Goal: Transaction & Acquisition: Purchase product/service

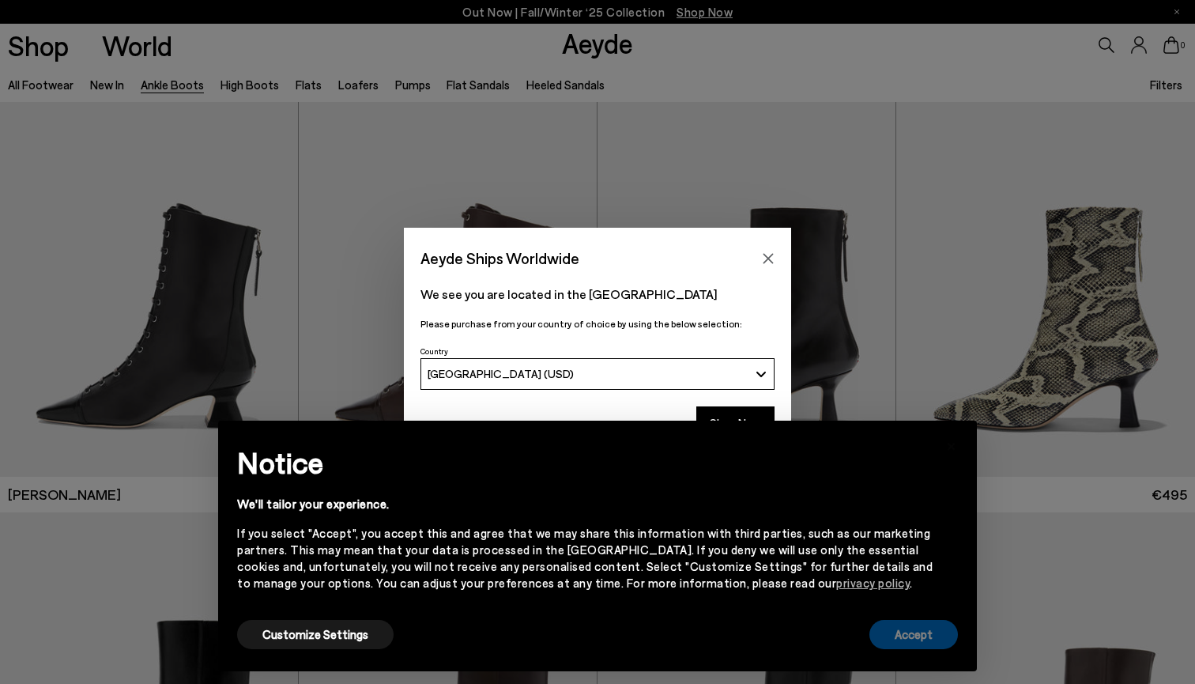
click at [907, 636] on button "Accept" at bounding box center [914, 634] width 89 height 29
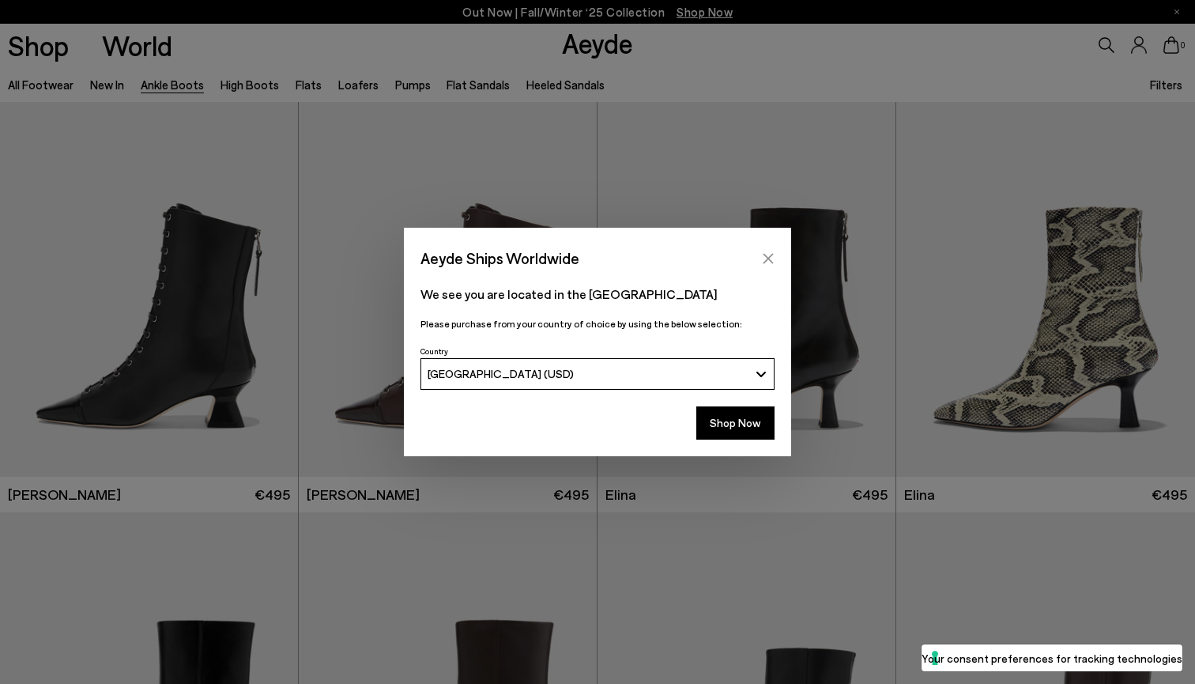
click at [772, 256] on icon "Close" at bounding box center [769, 258] width 10 height 10
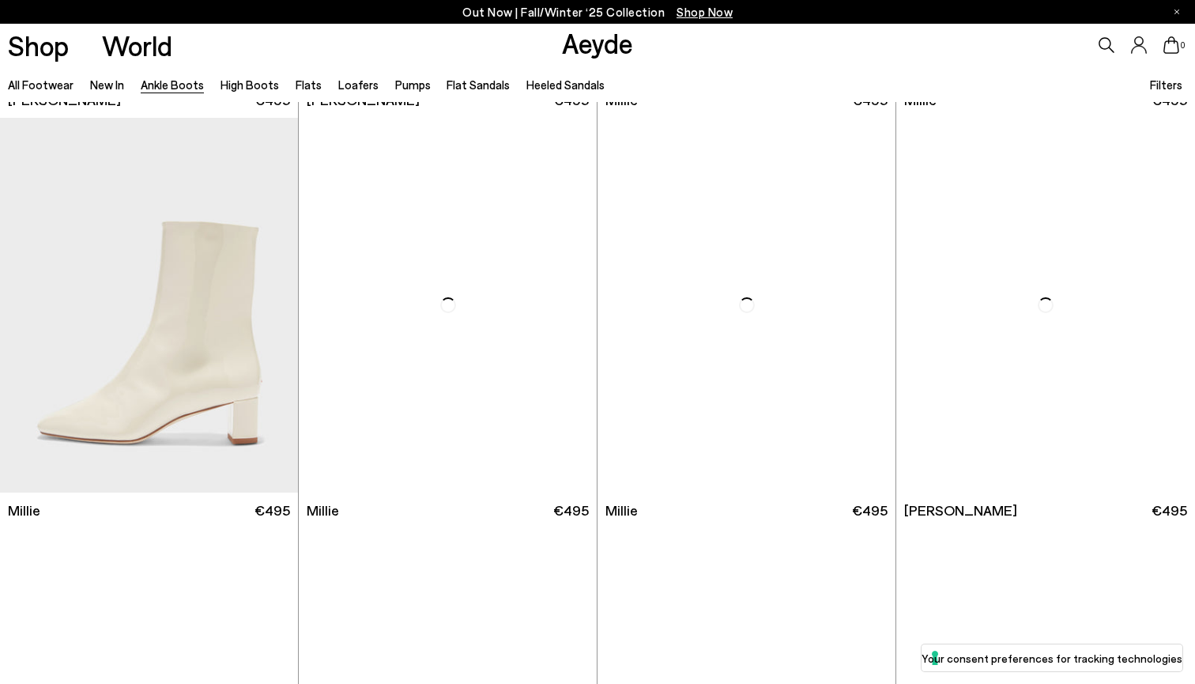
scroll to position [2674, 0]
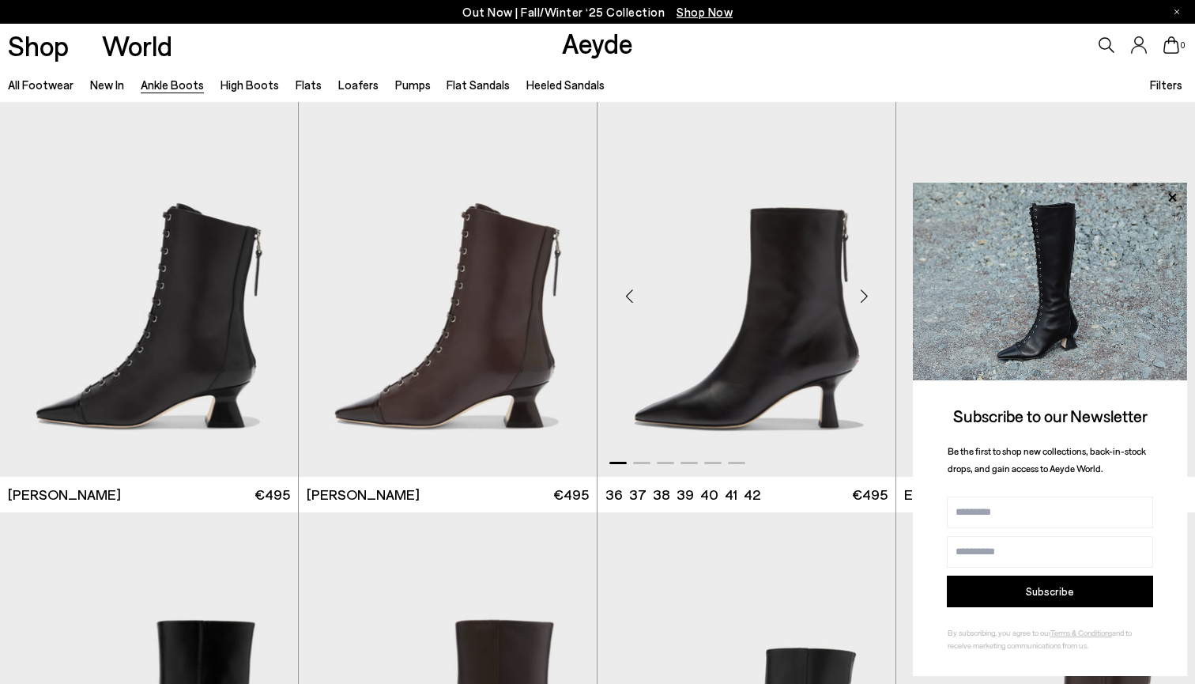
click at [865, 296] on div "Next slide" at bounding box center [863, 295] width 47 height 47
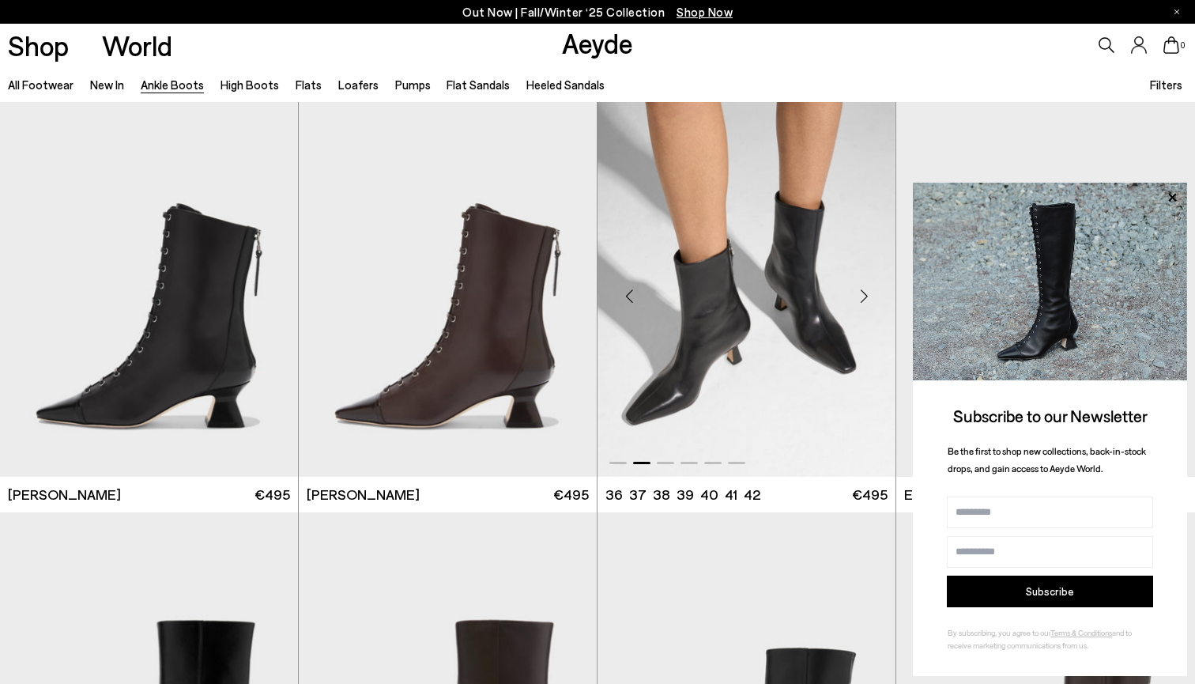
click at [865, 296] on div "Next slide" at bounding box center [863, 295] width 47 height 47
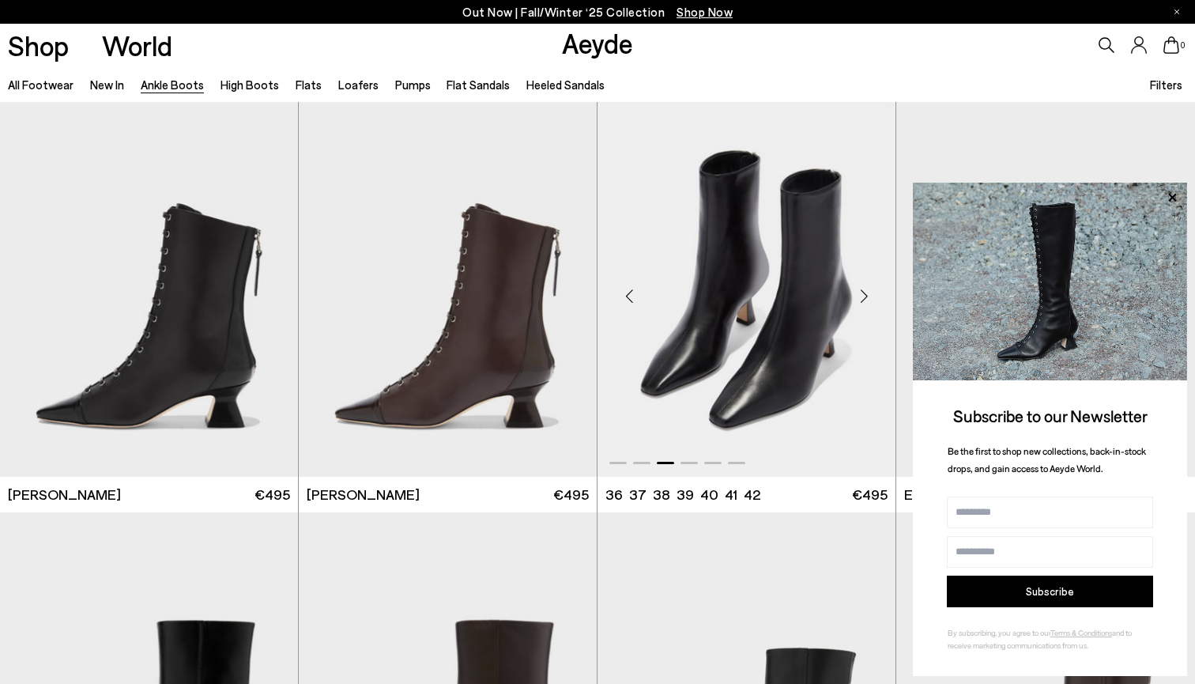
click at [865, 296] on div "Next slide" at bounding box center [863, 295] width 47 height 47
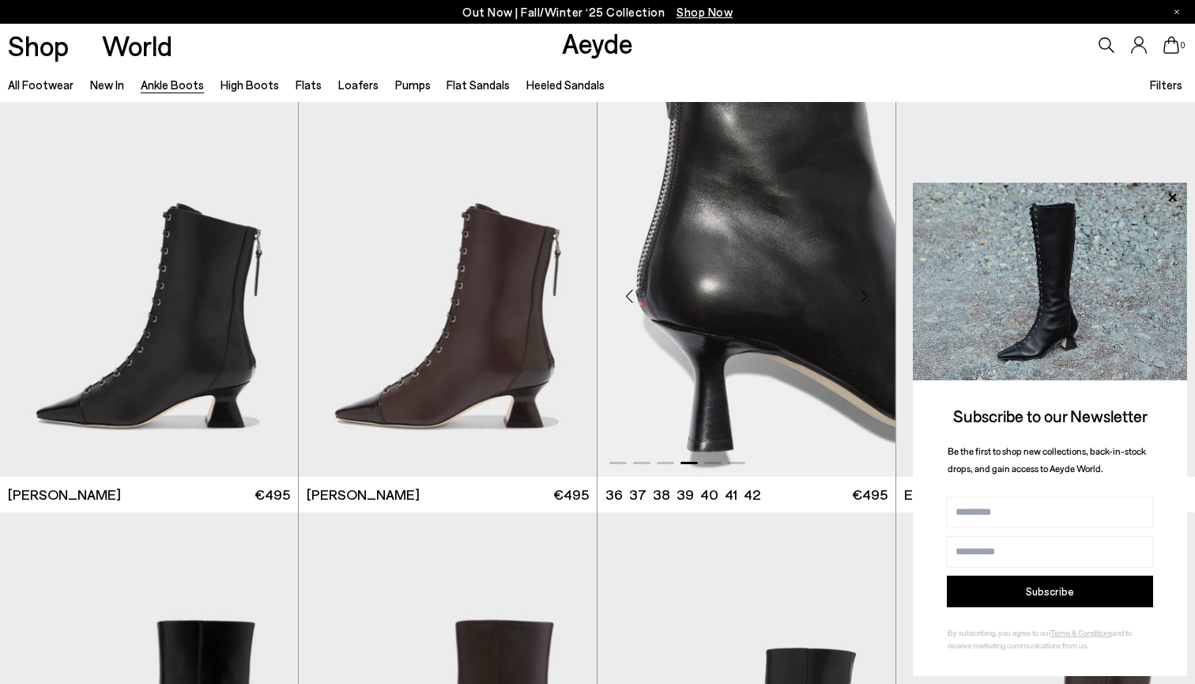
click at [865, 296] on div "Next slide" at bounding box center [863, 295] width 47 height 47
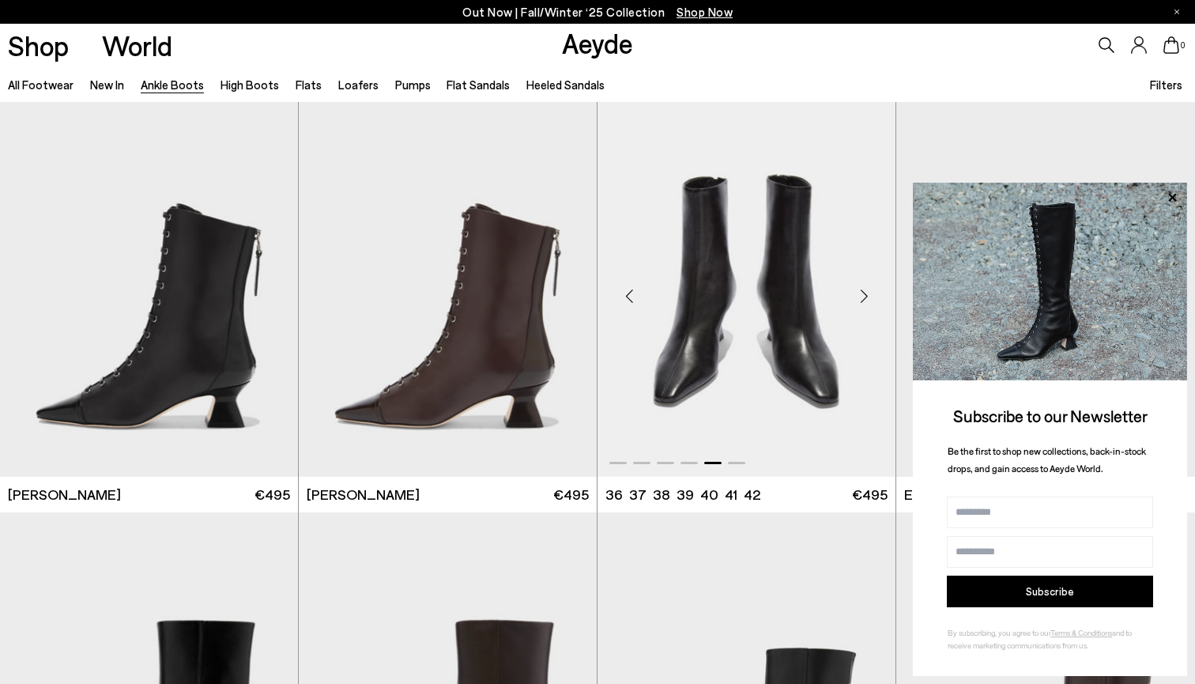
click at [865, 296] on div "Next slide" at bounding box center [863, 295] width 47 height 47
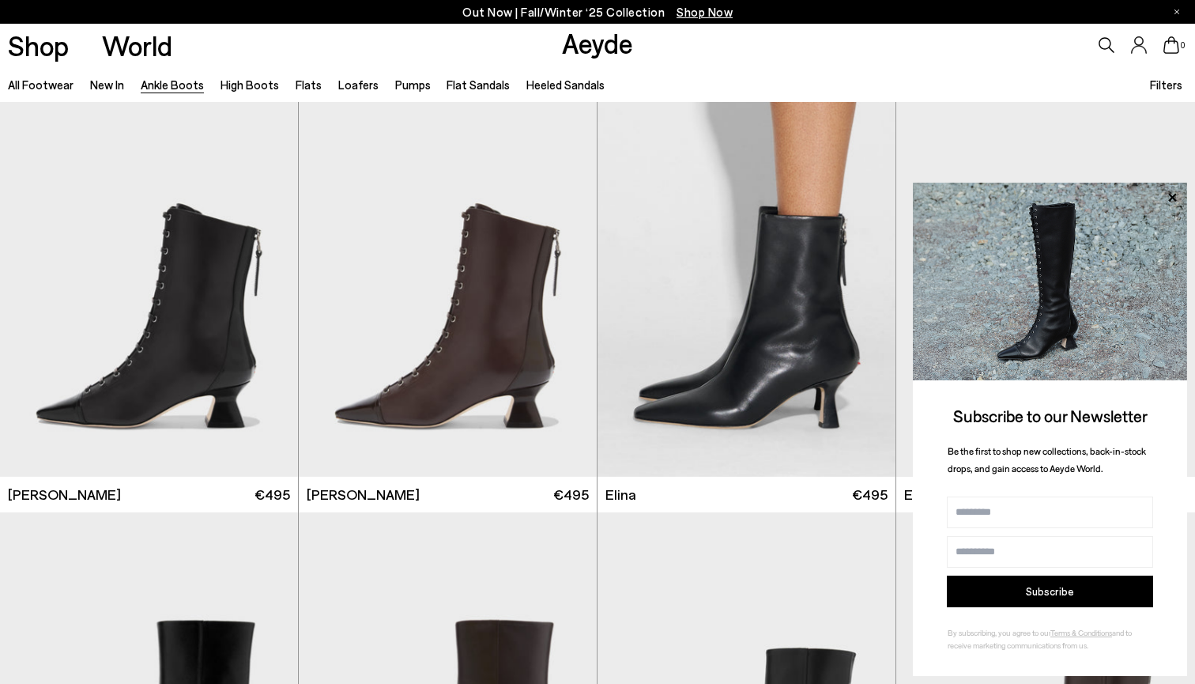
scroll to position [1, 0]
click at [255, 87] on link "High Boots" at bounding box center [250, 84] width 59 height 14
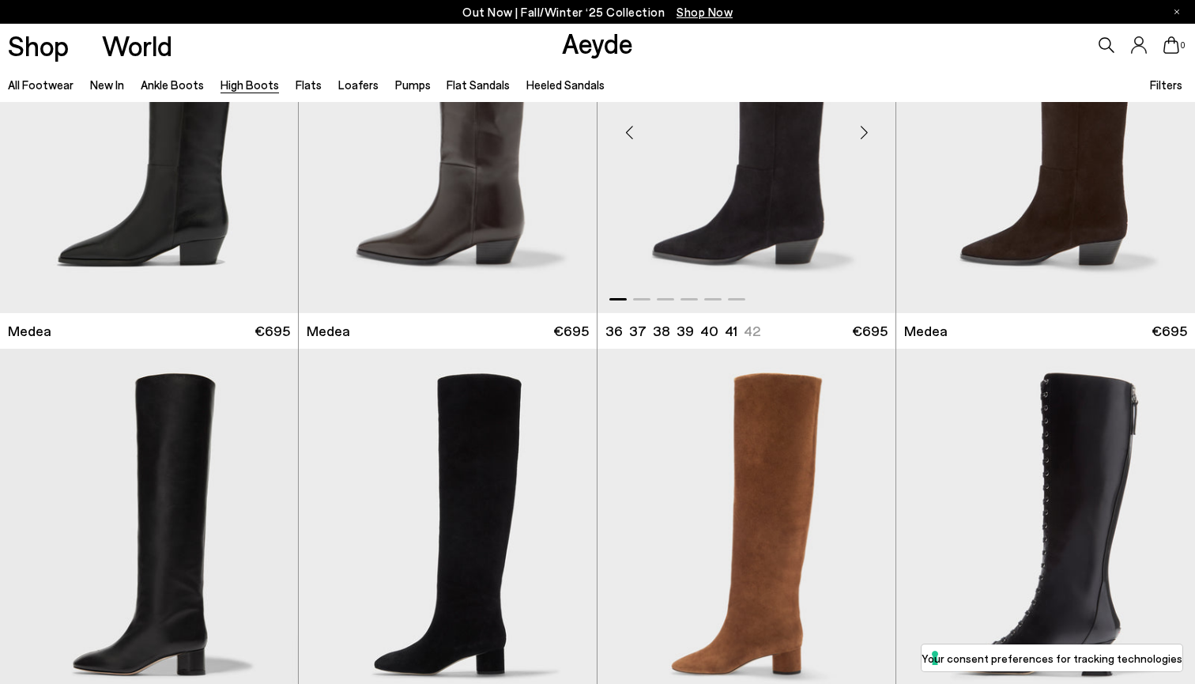
scroll to position [226, 1]
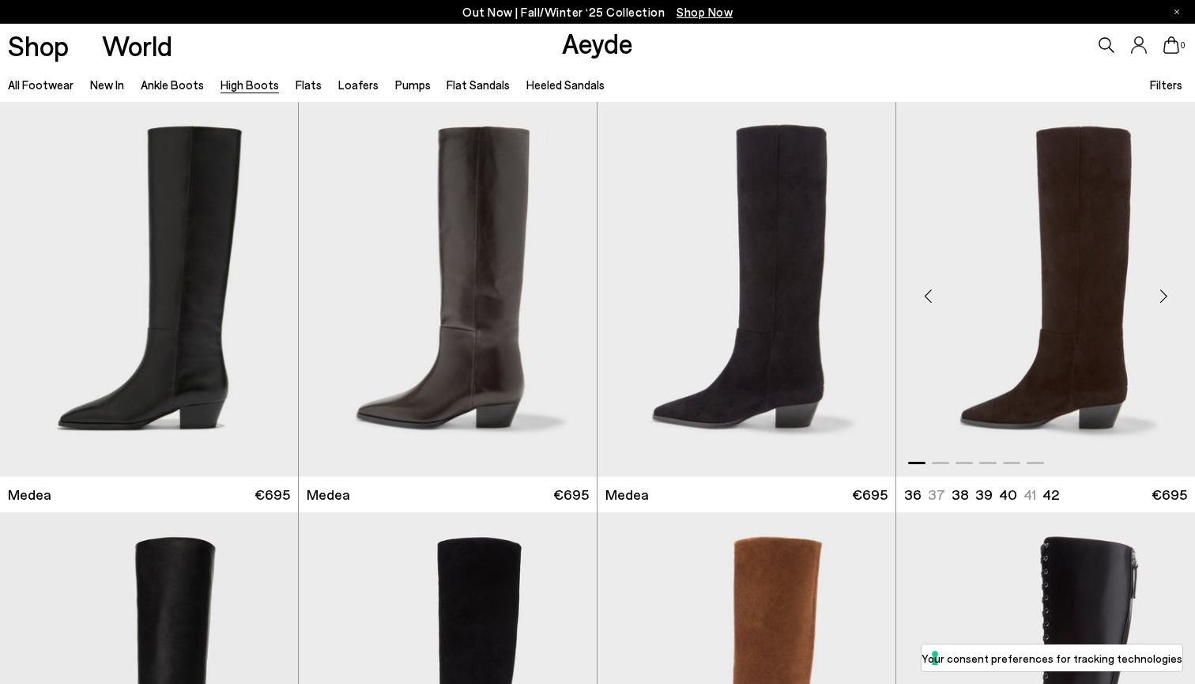
click at [1154, 293] on div "Next slide" at bounding box center [1163, 295] width 47 height 47
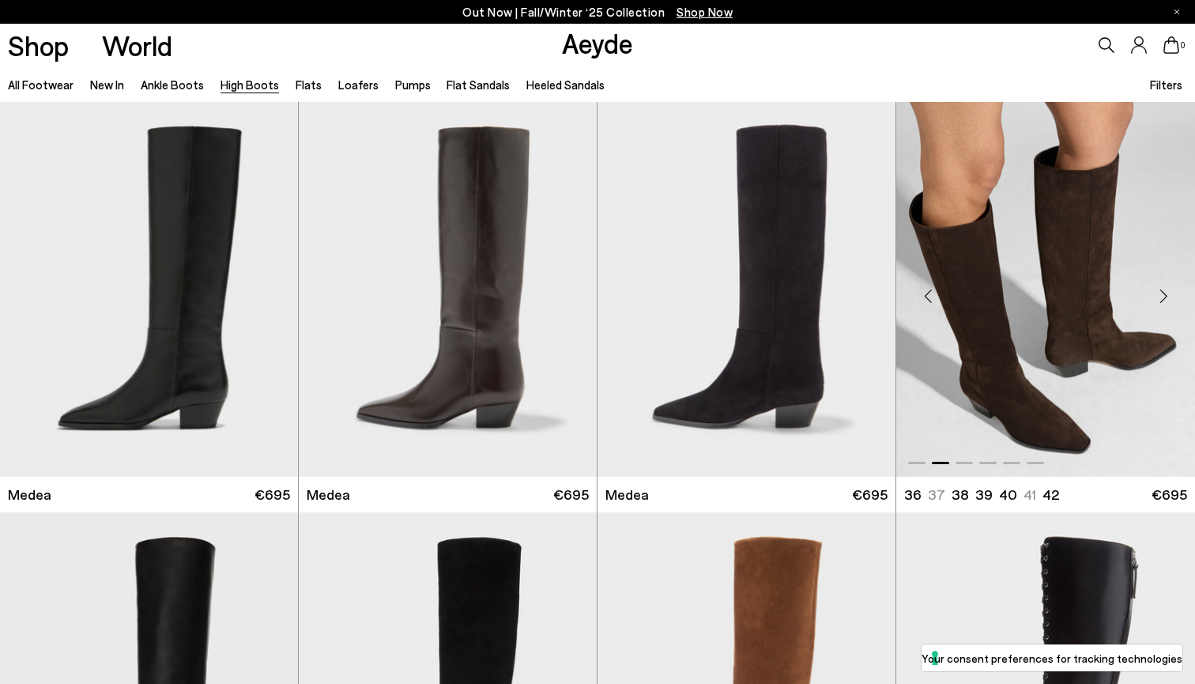
click at [1154, 293] on div "Next slide" at bounding box center [1163, 295] width 47 height 47
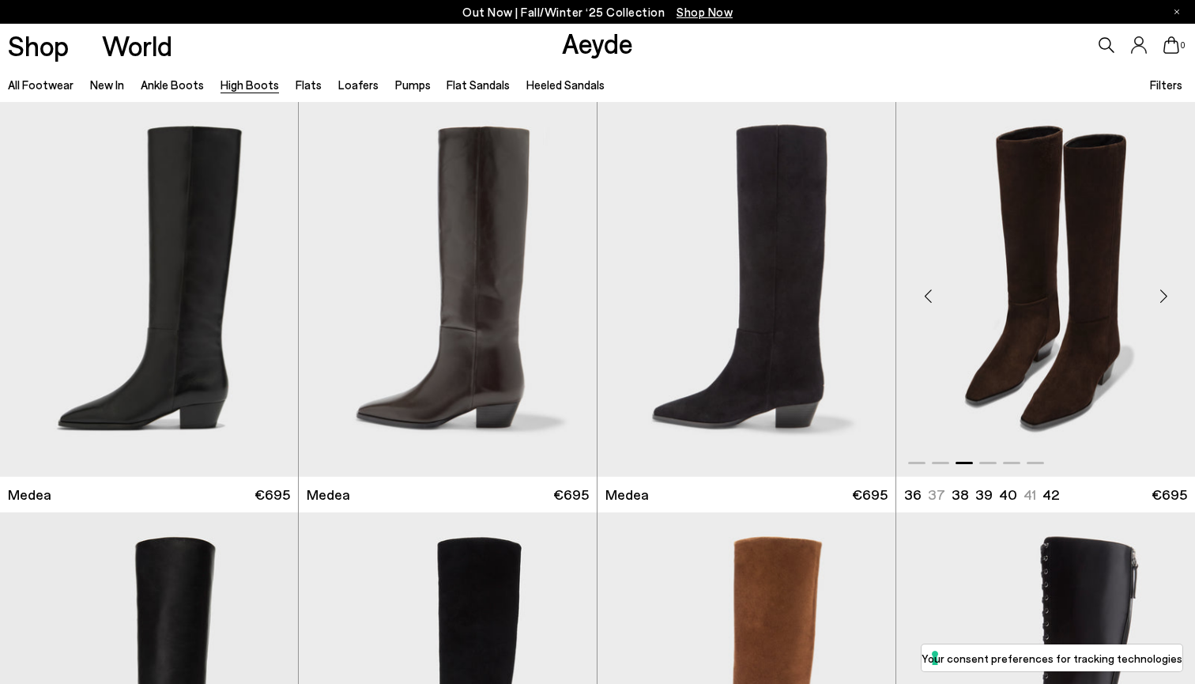
click at [1154, 293] on div "Next slide" at bounding box center [1163, 295] width 47 height 47
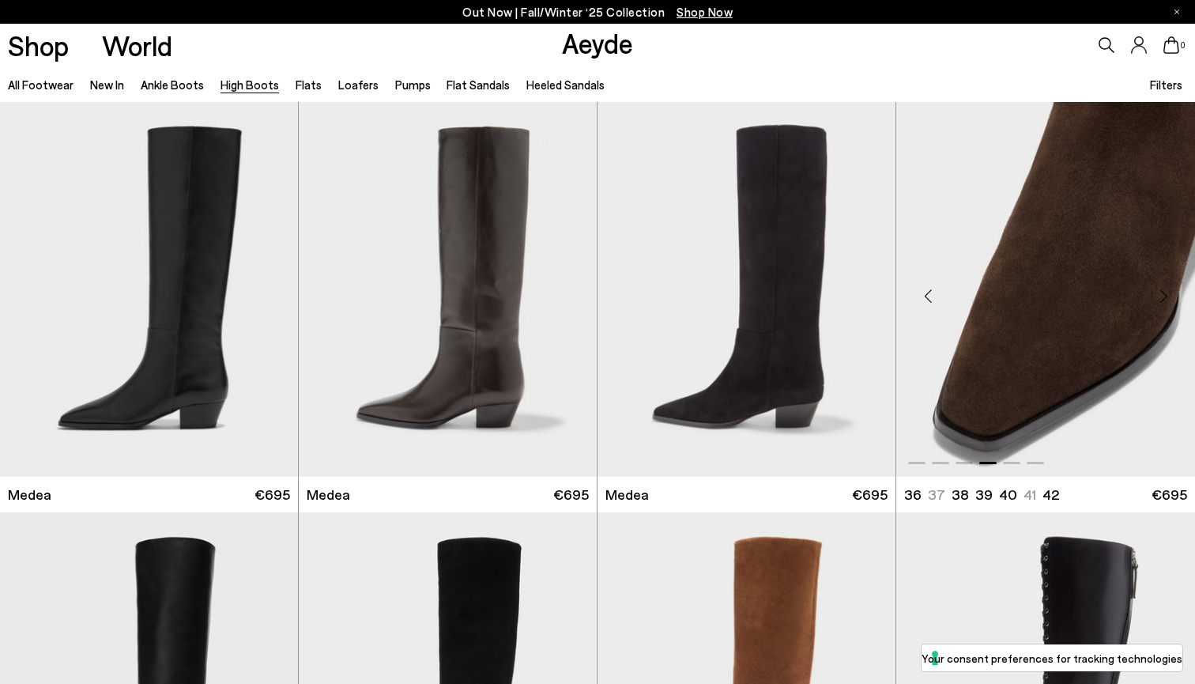
click at [1154, 293] on div "Next slide" at bounding box center [1163, 295] width 47 height 47
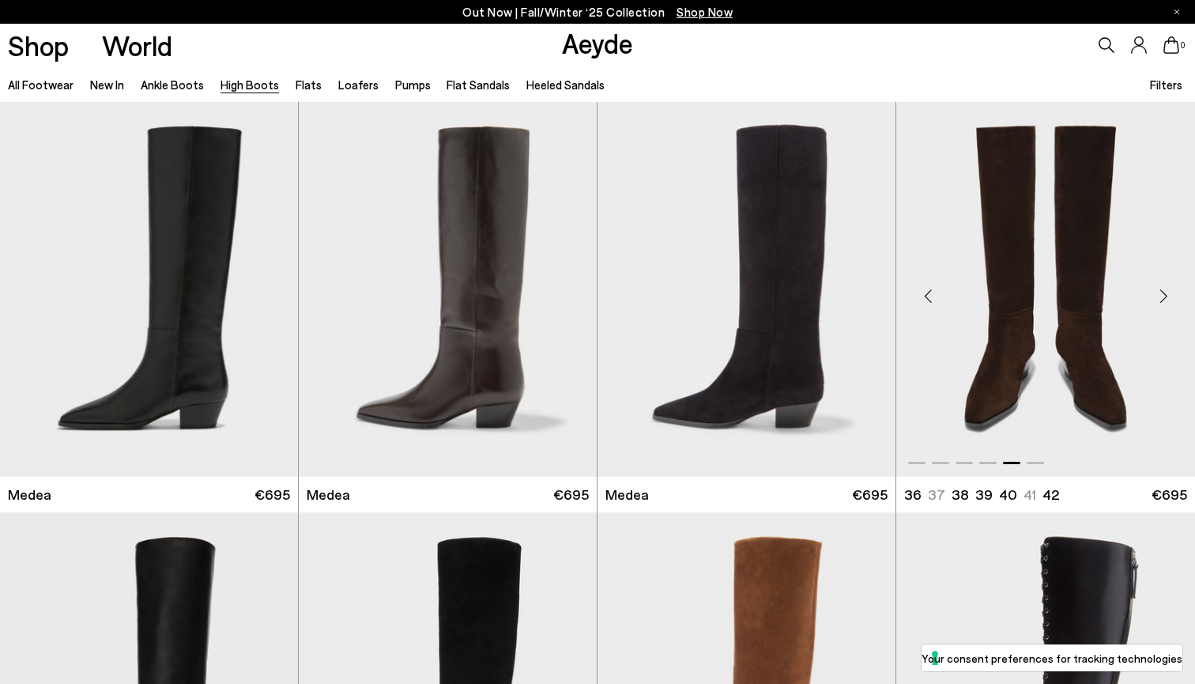
click at [1154, 293] on div "Next slide" at bounding box center [1163, 295] width 47 height 47
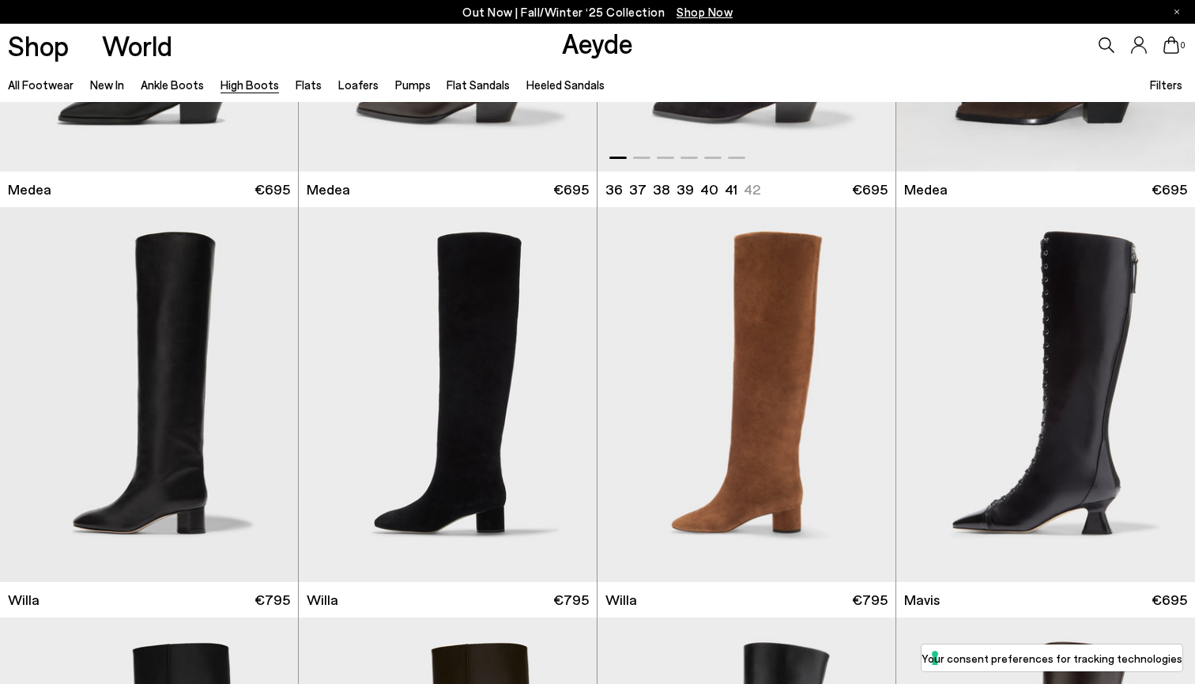
scroll to position [314, 0]
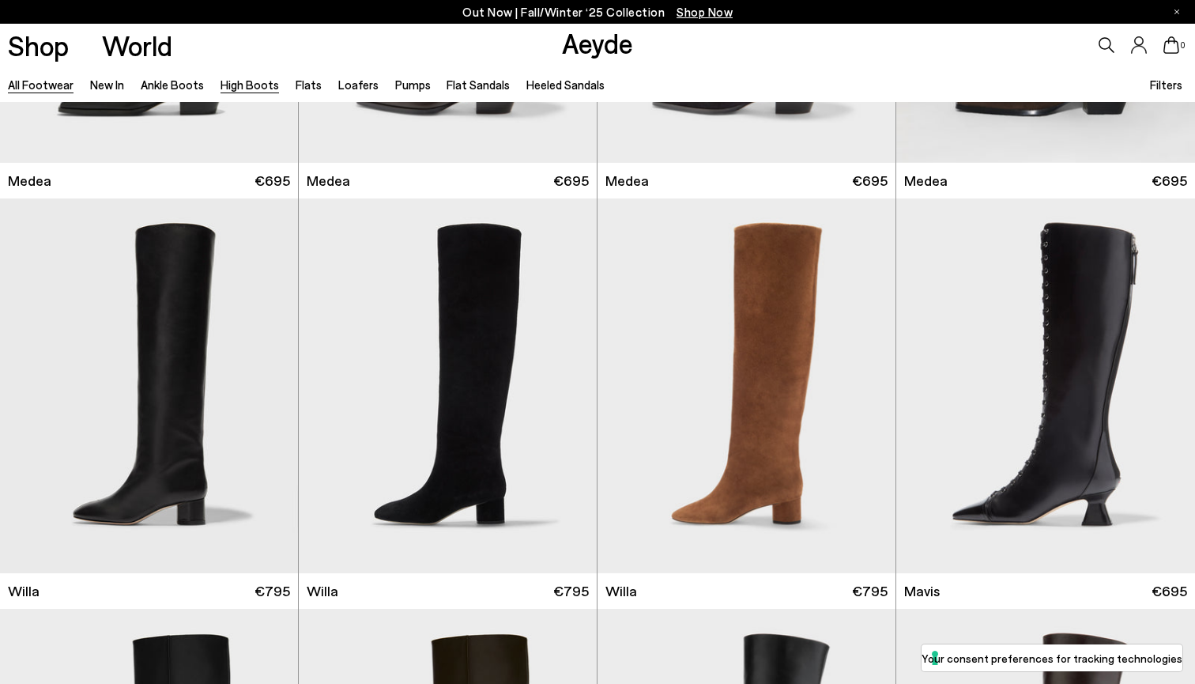
click at [36, 88] on link "All Footwear" at bounding box center [41, 84] width 66 height 14
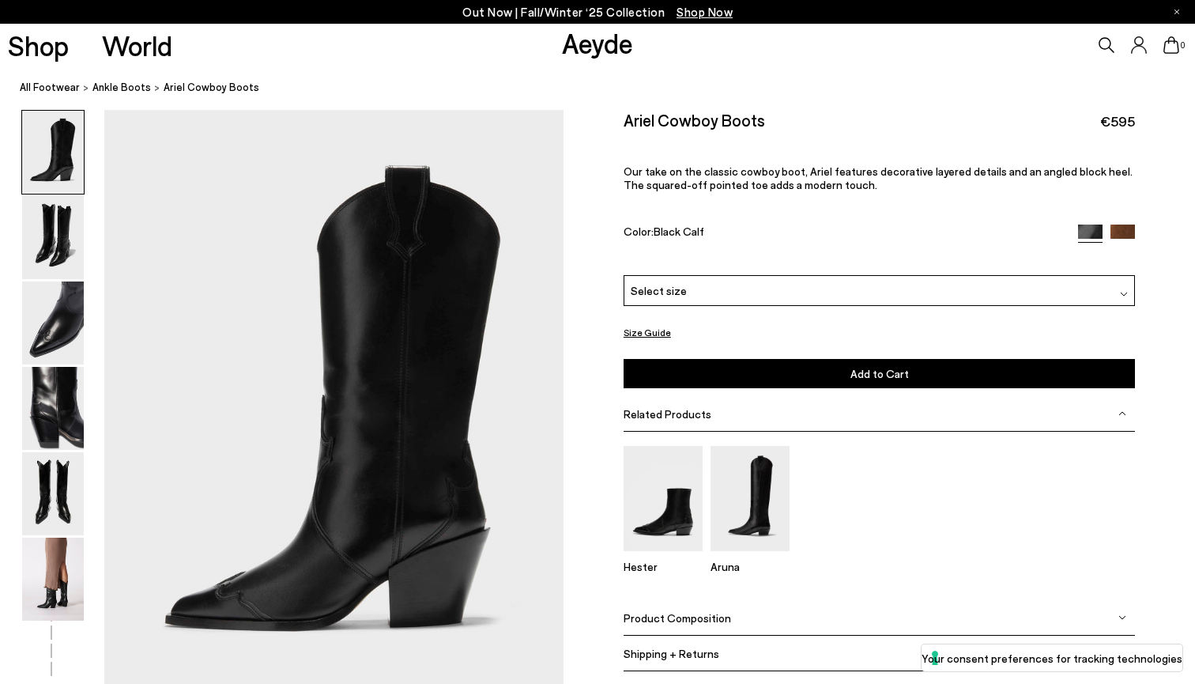
scroll to position [51, 0]
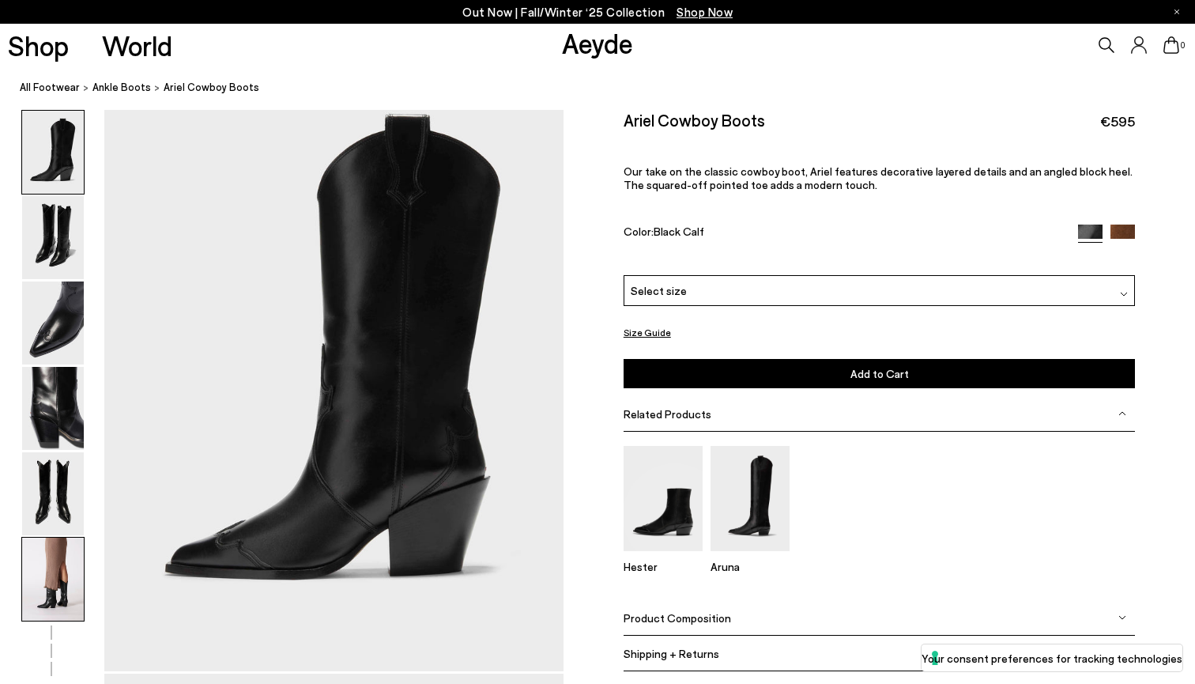
click at [52, 551] on img at bounding box center [53, 579] width 62 height 83
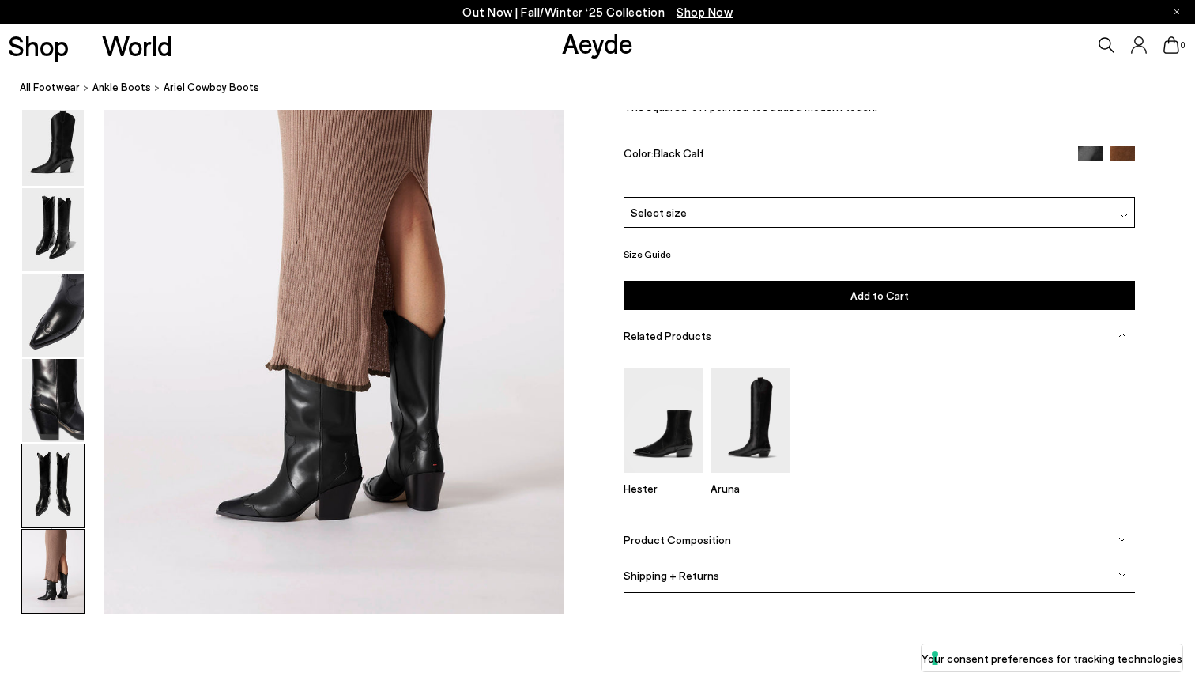
click at [54, 493] on img at bounding box center [53, 485] width 62 height 83
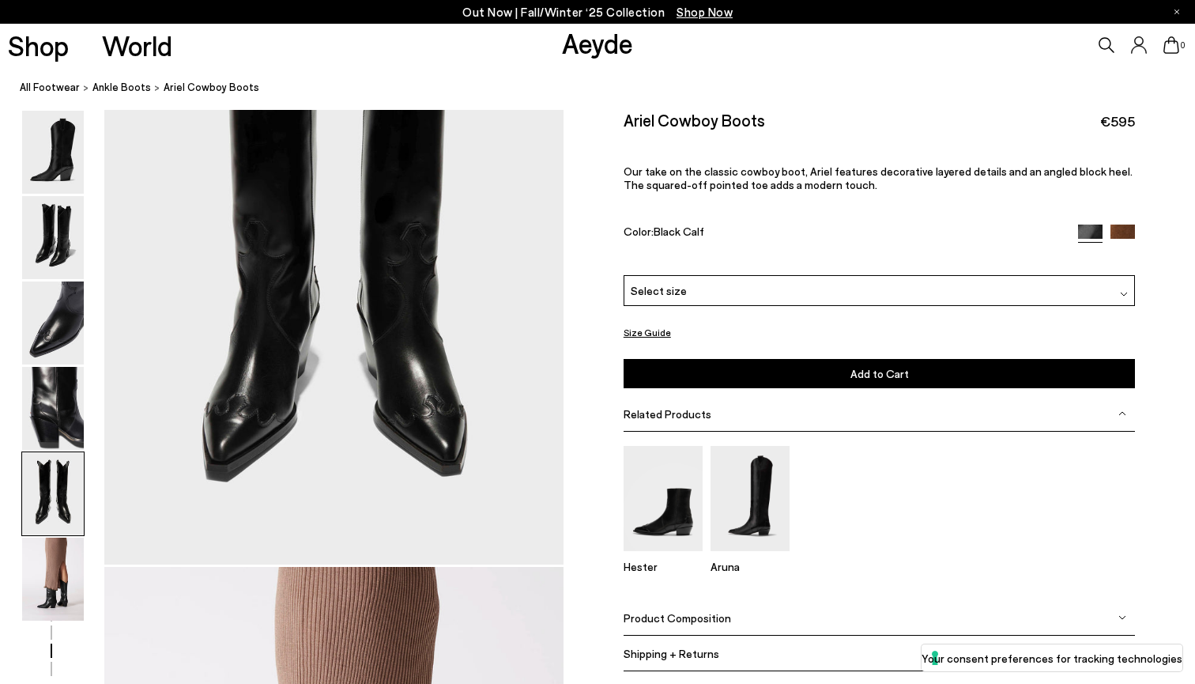
scroll to position [2461, 0]
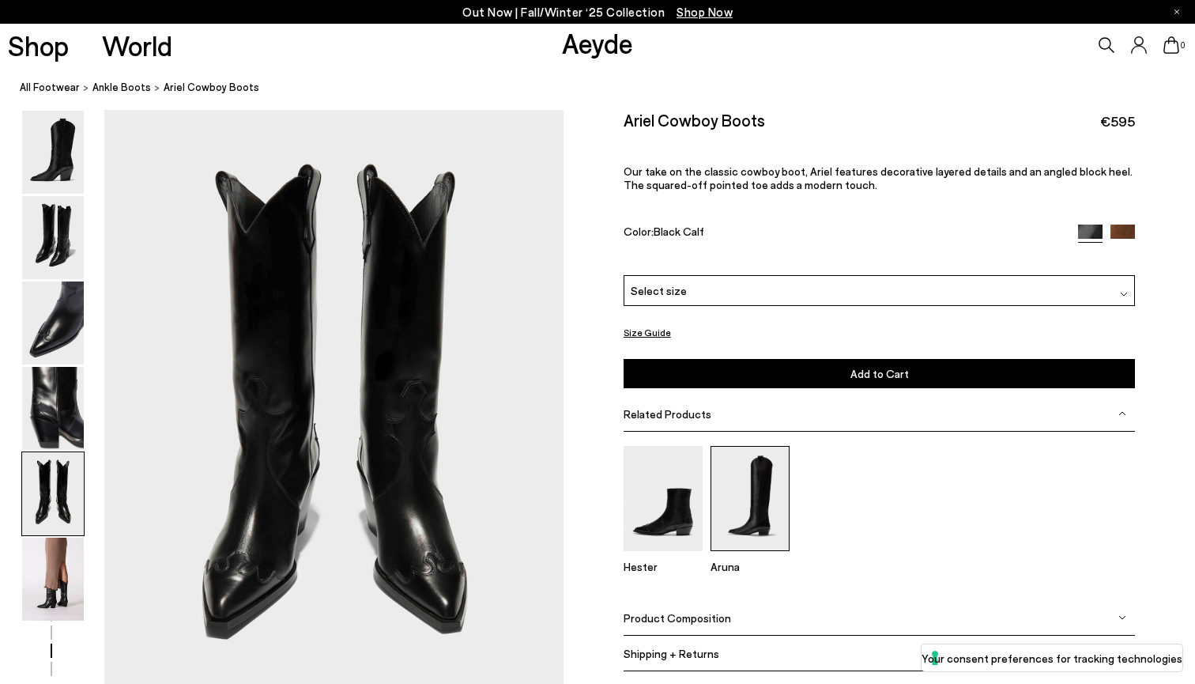
click at [745, 537] on img at bounding box center [750, 498] width 79 height 105
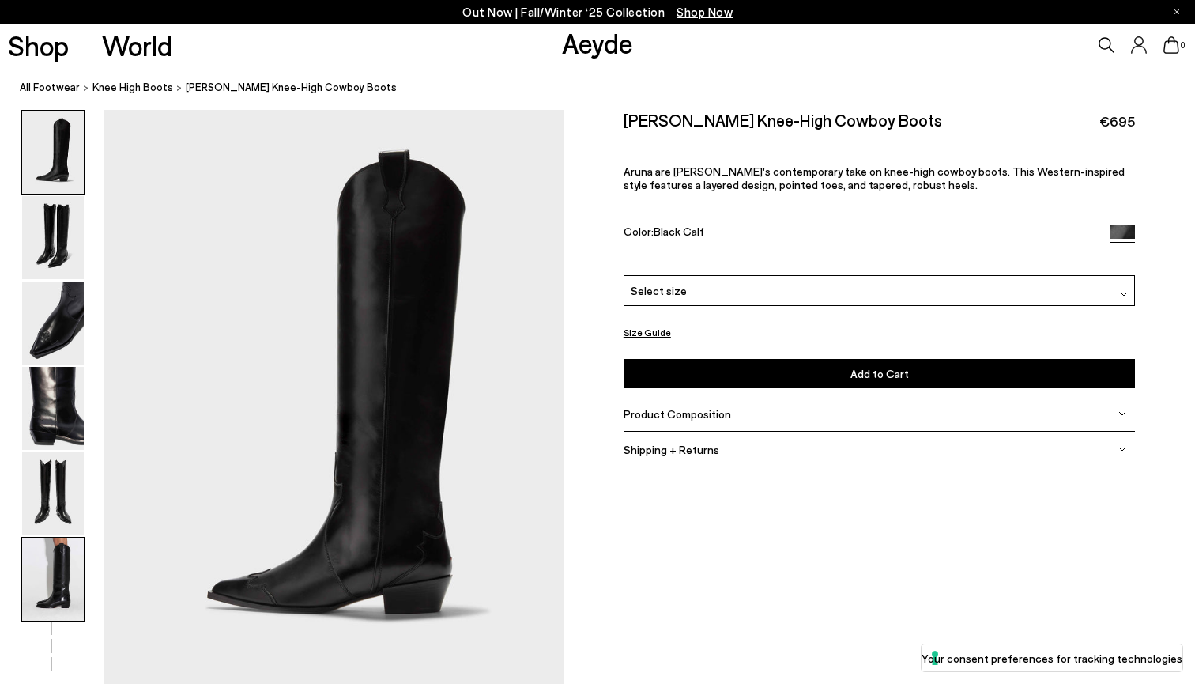
click at [51, 596] on img at bounding box center [53, 579] width 62 height 83
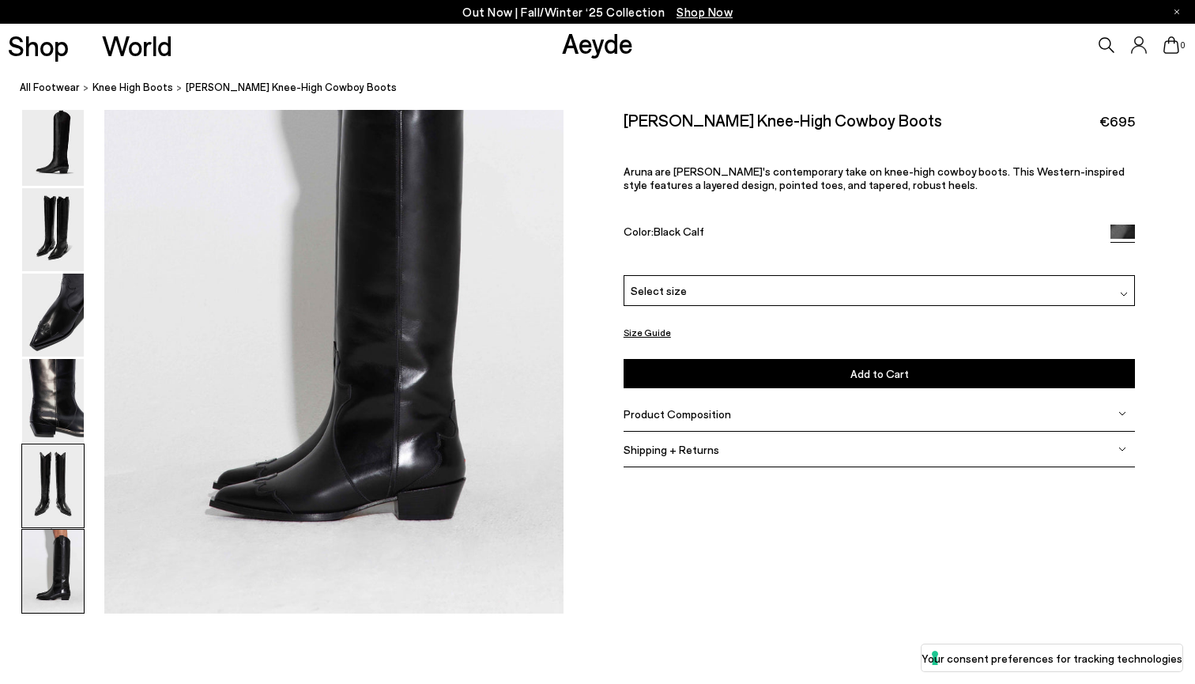
click at [55, 522] on img at bounding box center [53, 485] width 62 height 83
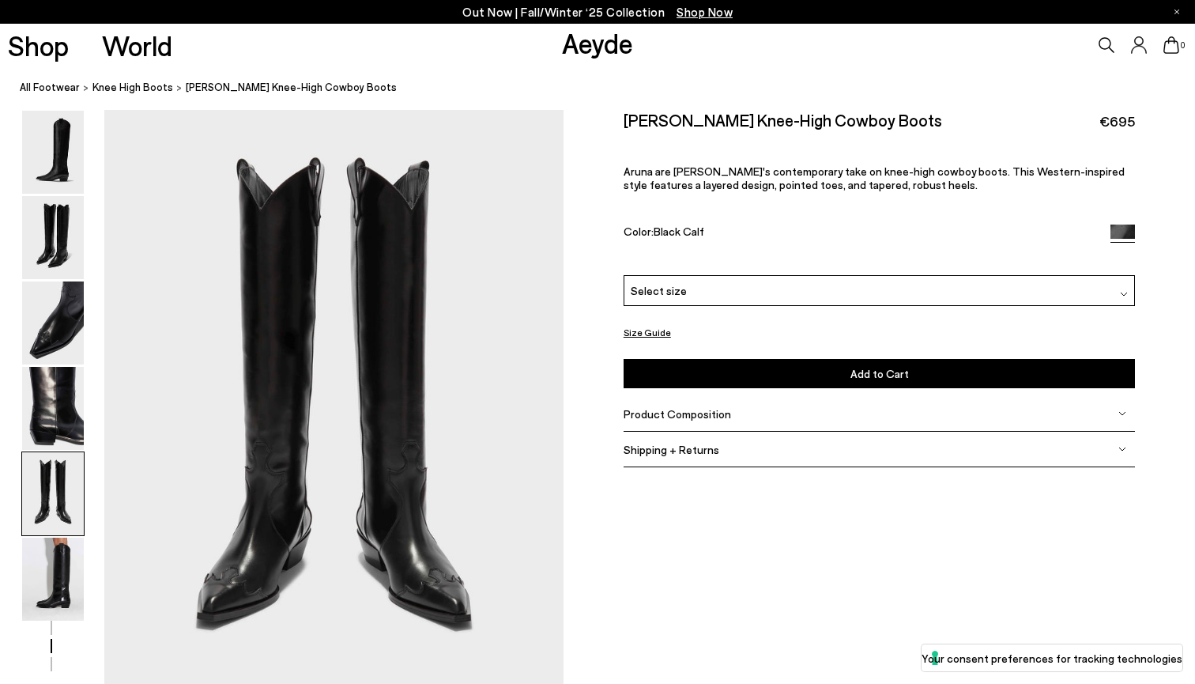
click at [57, 477] on img at bounding box center [53, 493] width 62 height 83
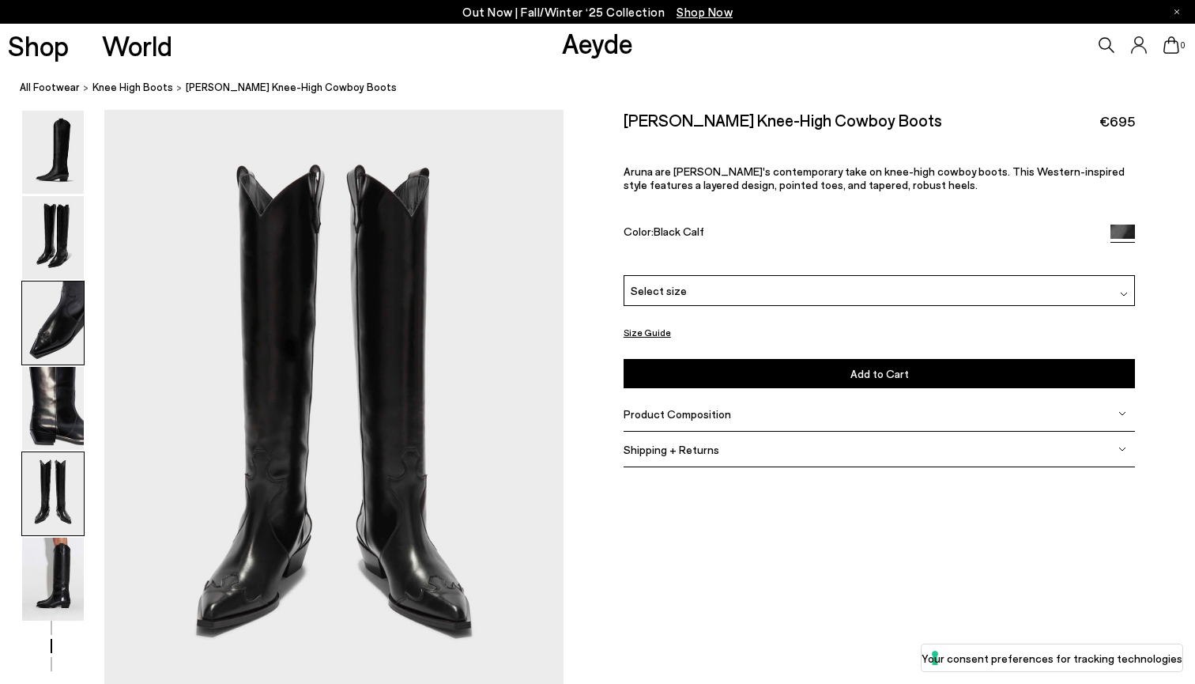
click at [60, 338] on img at bounding box center [53, 322] width 62 height 83
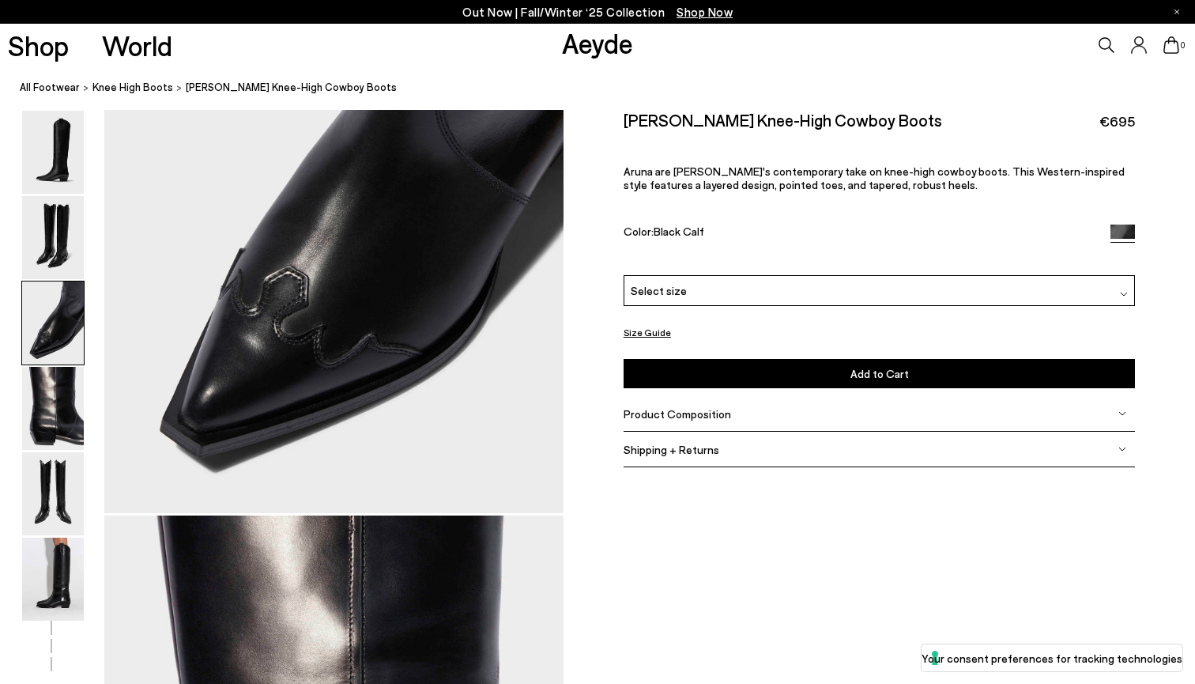
scroll to position [1192, 0]
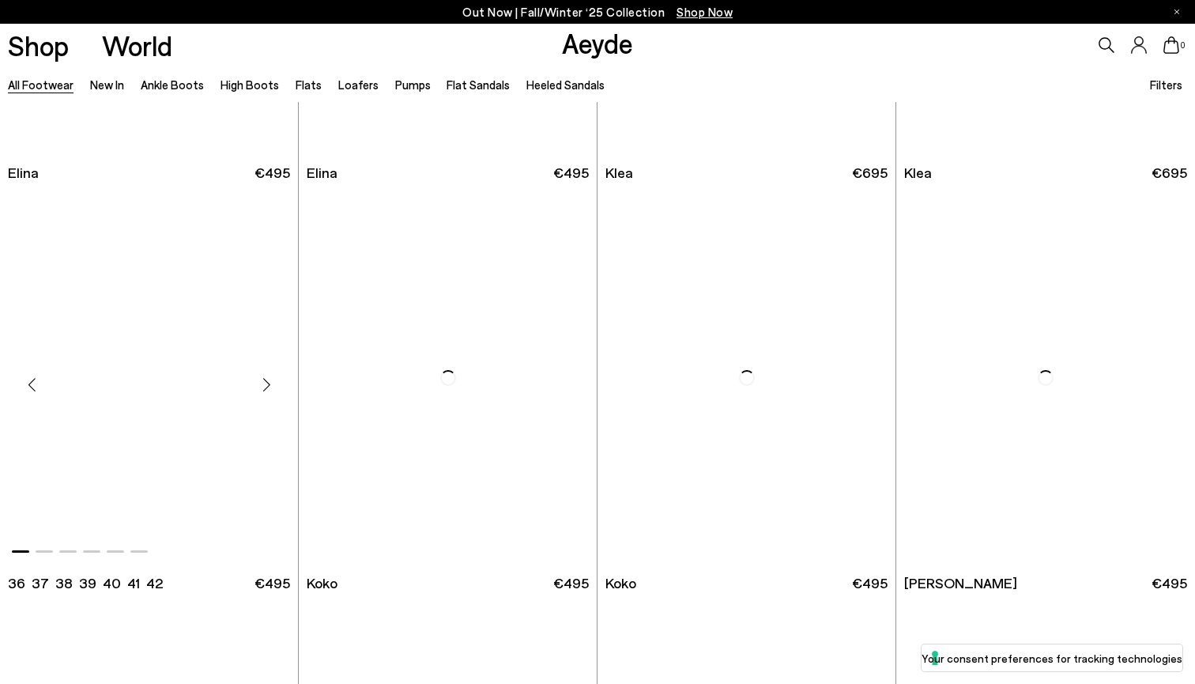
scroll to position [1977, 0]
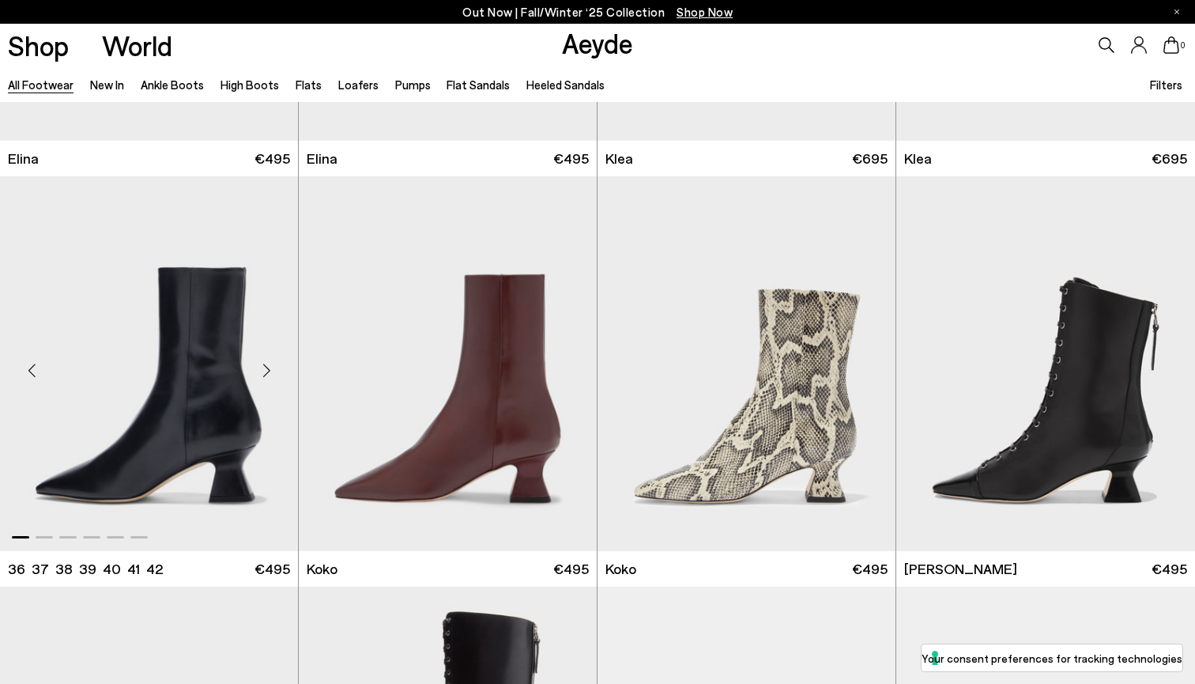
click at [267, 368] on div "Next slide" at bounding box center [266, 369] width 47 height 47
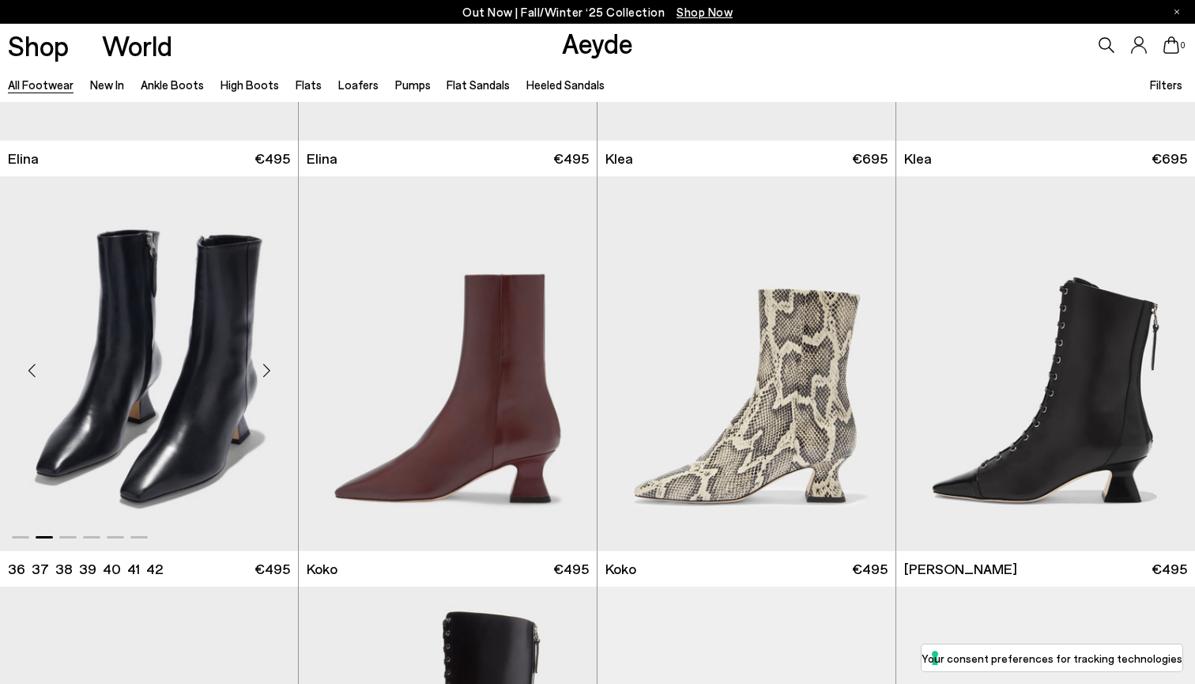
click at [267, 368] on div "Next slide" at bounding box center [266, 369] width 47 height 47
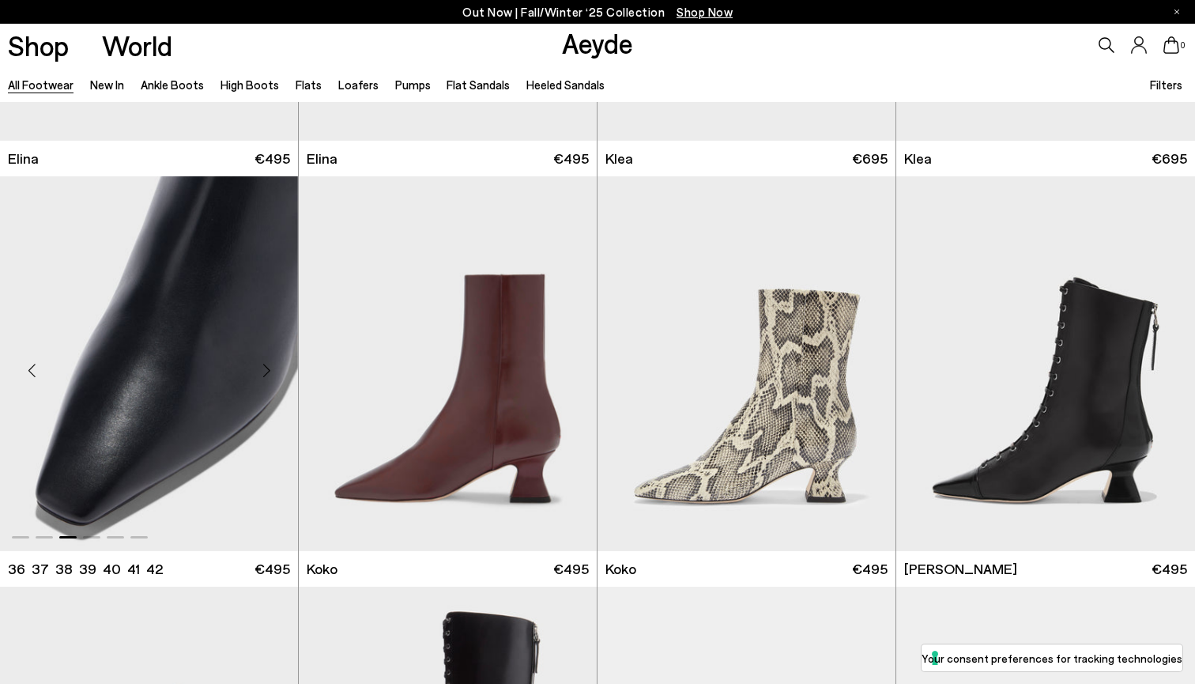
click at [267, 368] on div "Next slide" at bounding box center [266, 369] width 47 height 47
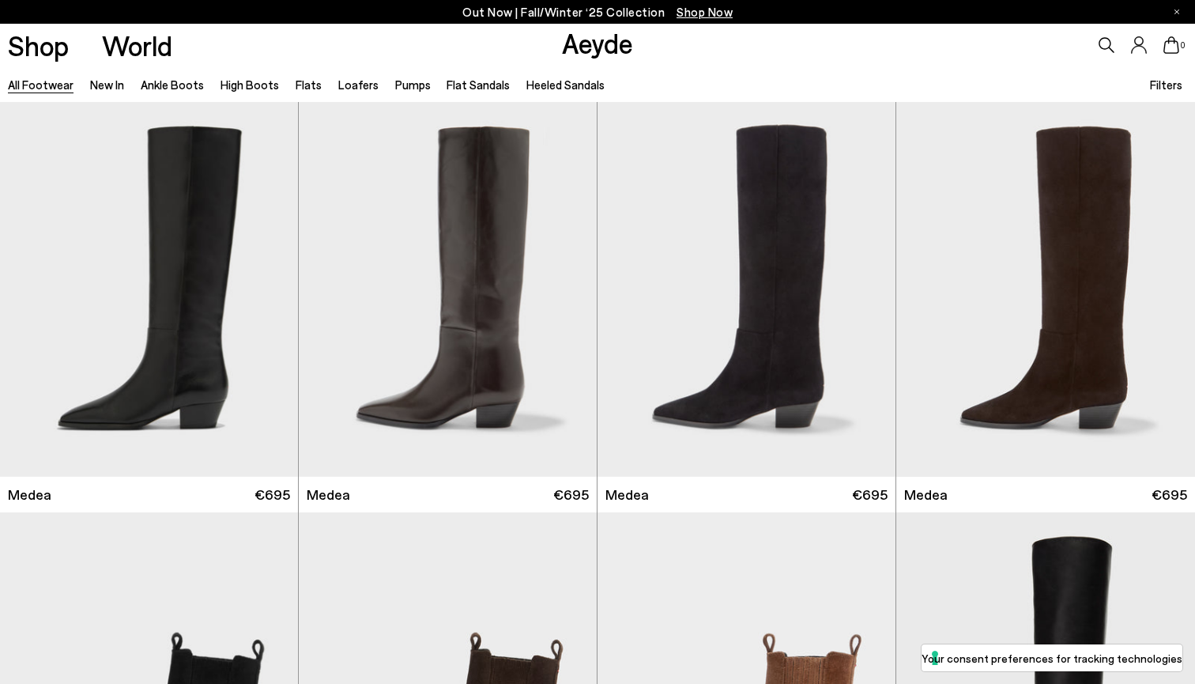
click at [1161, 81] on span "Filters" at bounding box center [1166, 84] width 32 height 14
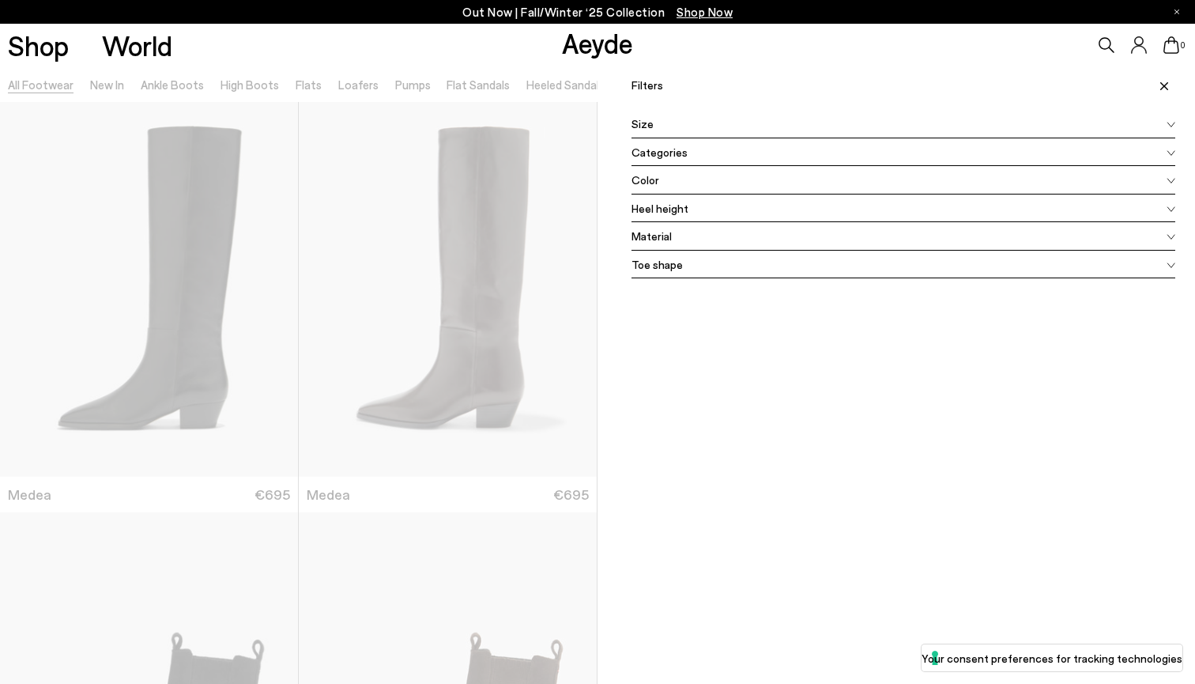
click at [655, 232] on span "Material" at bounding box center [652, 236] width 40 height 17
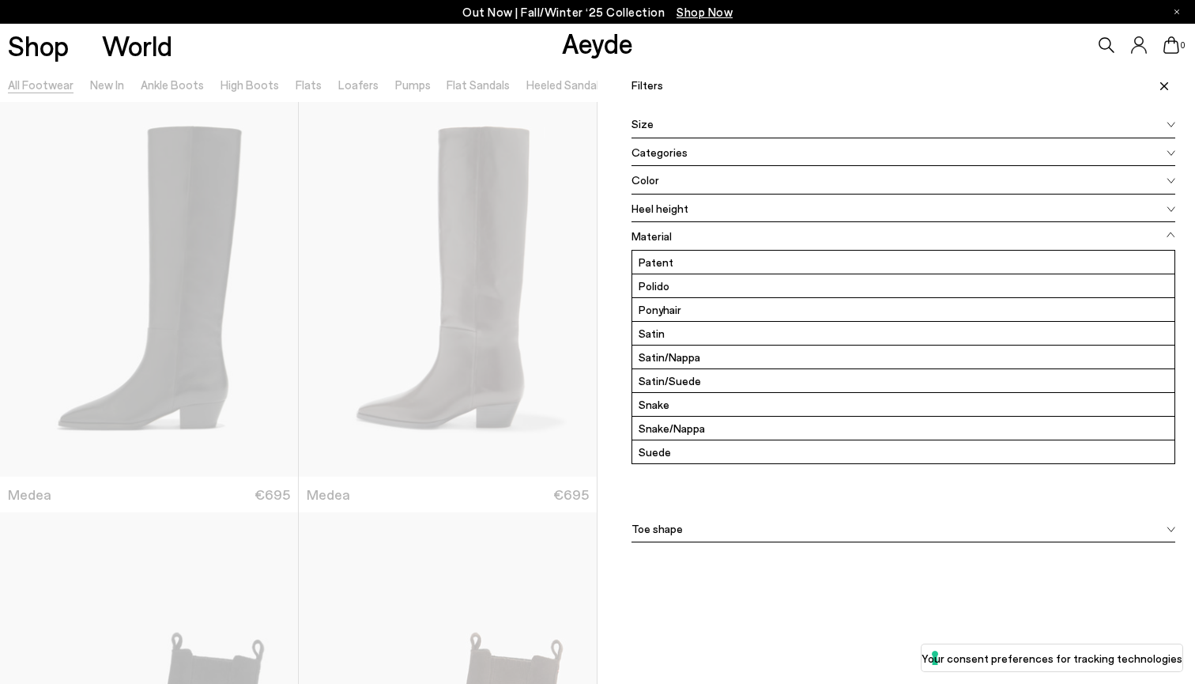
scroll to position [142, 0]
click at [652, 448] on label "Suede" at bounding box center [904, 451] width 542 height 23
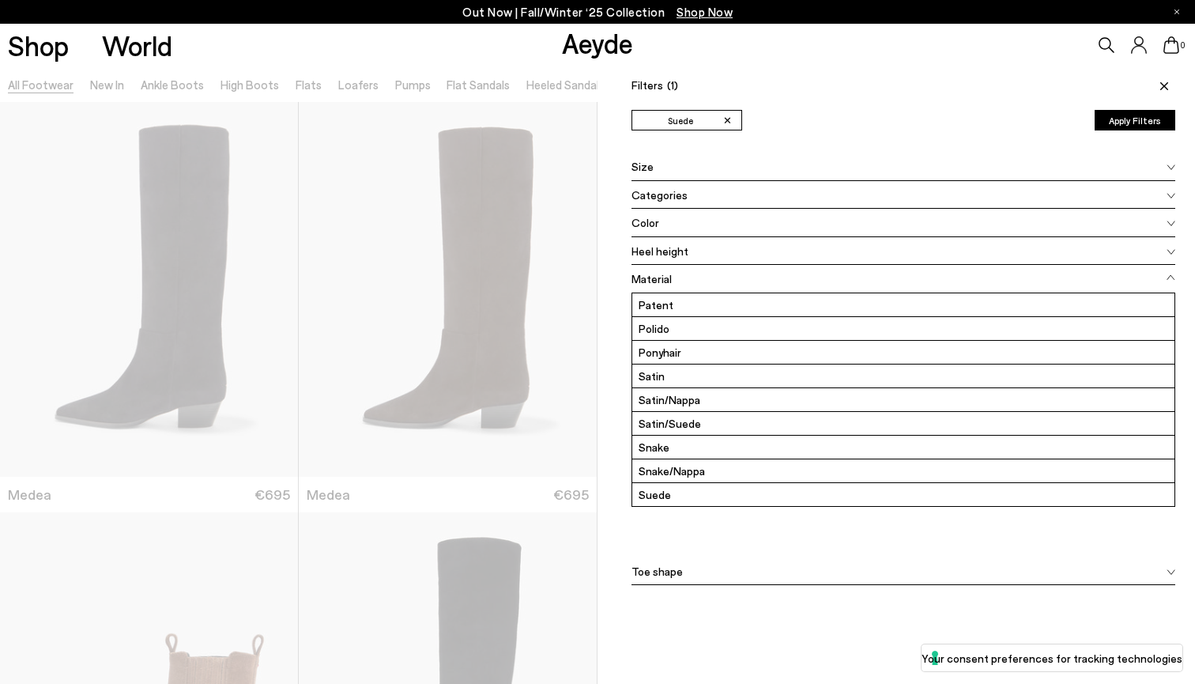
click at [755, 130] on ul "✕ Suede" at bounding box center [855, 120] width 447 height 21
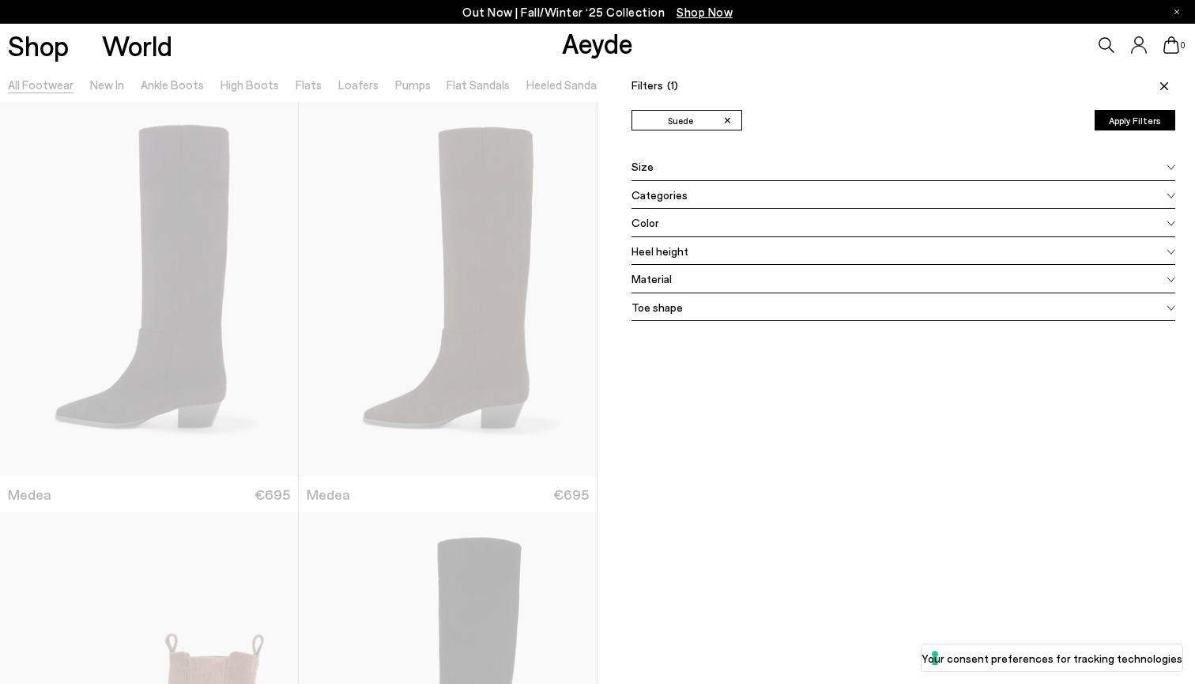
click at [1125, 125] on button "Apply Filters" at bounding box center [1135, 120] width 81 height 21
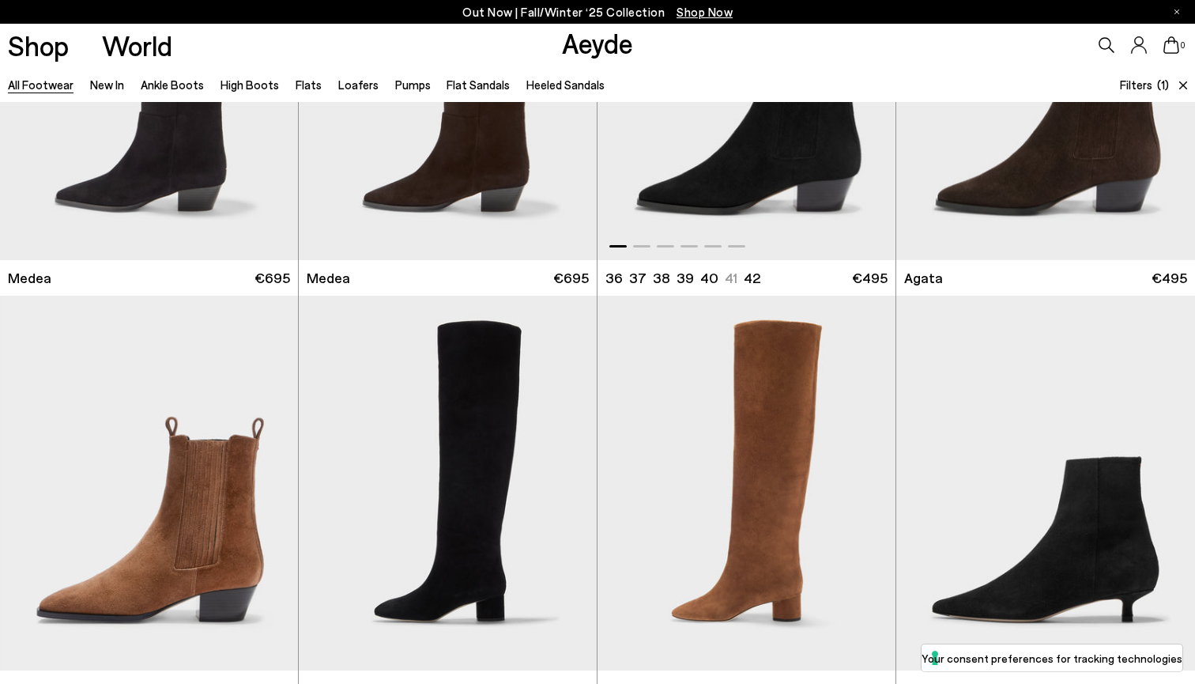
scroll to position [223, 1]
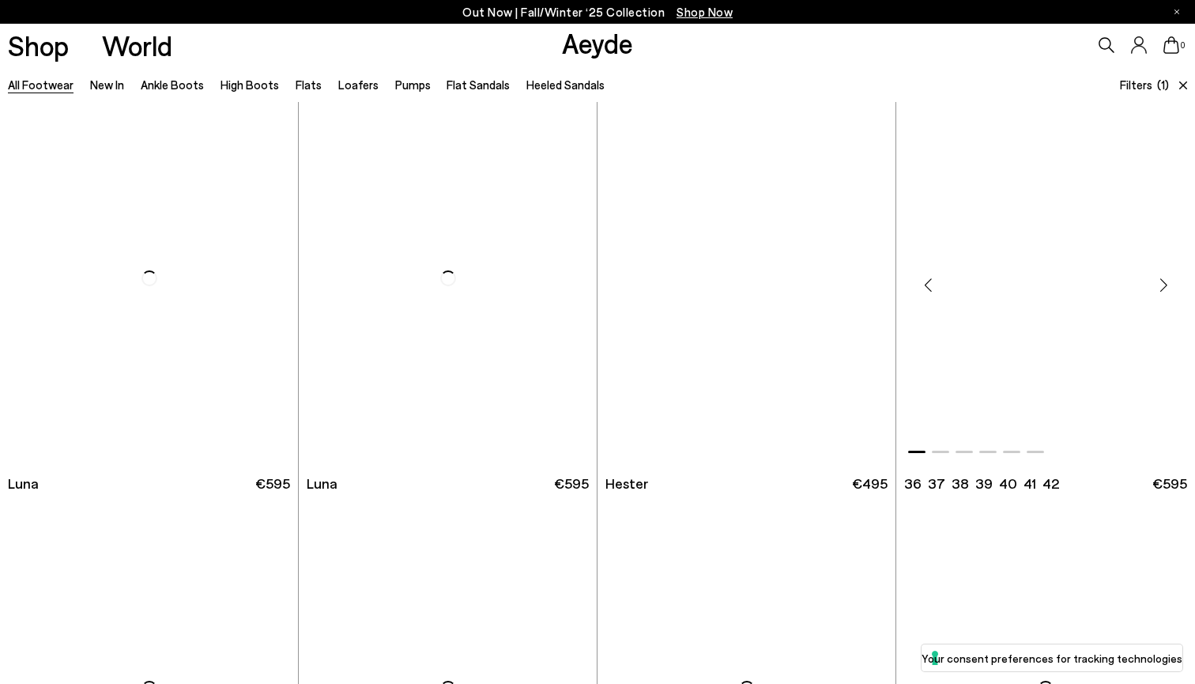
scroll to position [2064, 0]
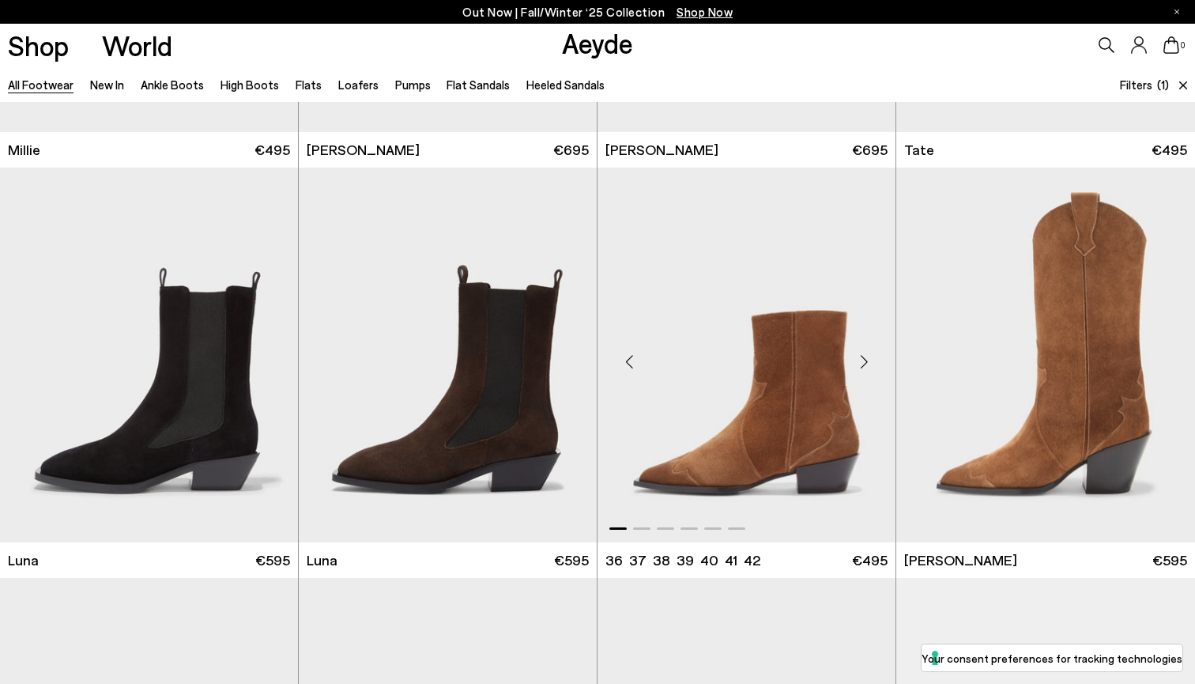
scroll to position [2043, 0]
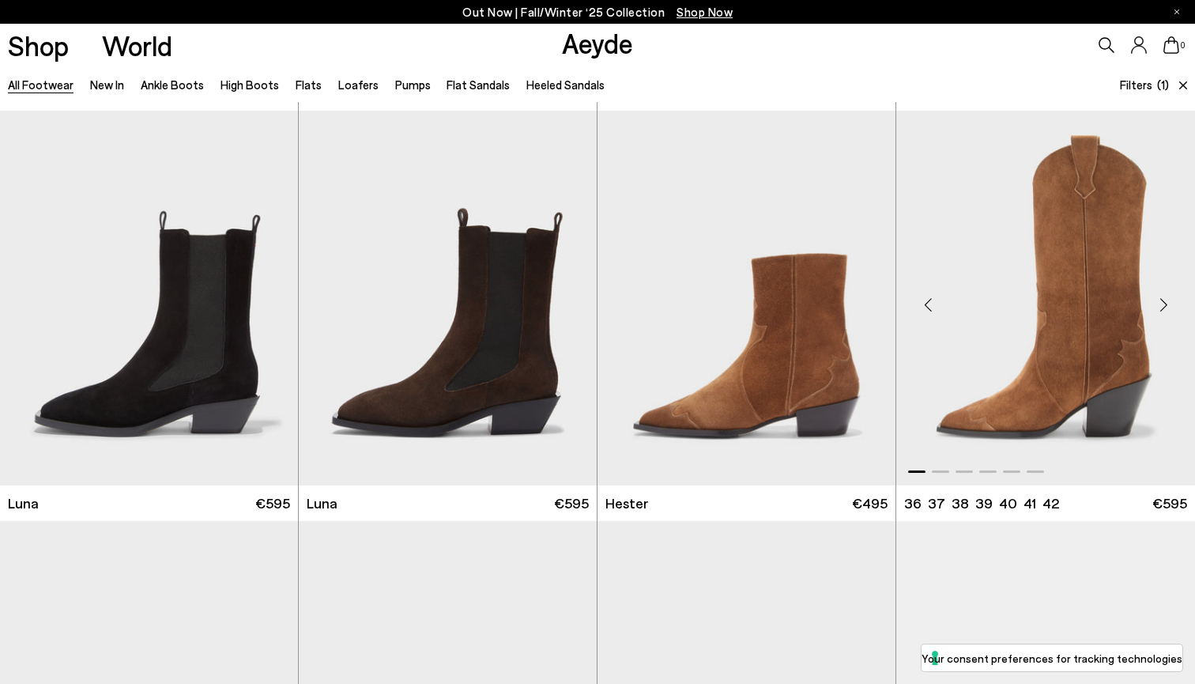
click at [984, 377] on img "1 / 6" at bounding box center [1046, 298] width 299 height 375
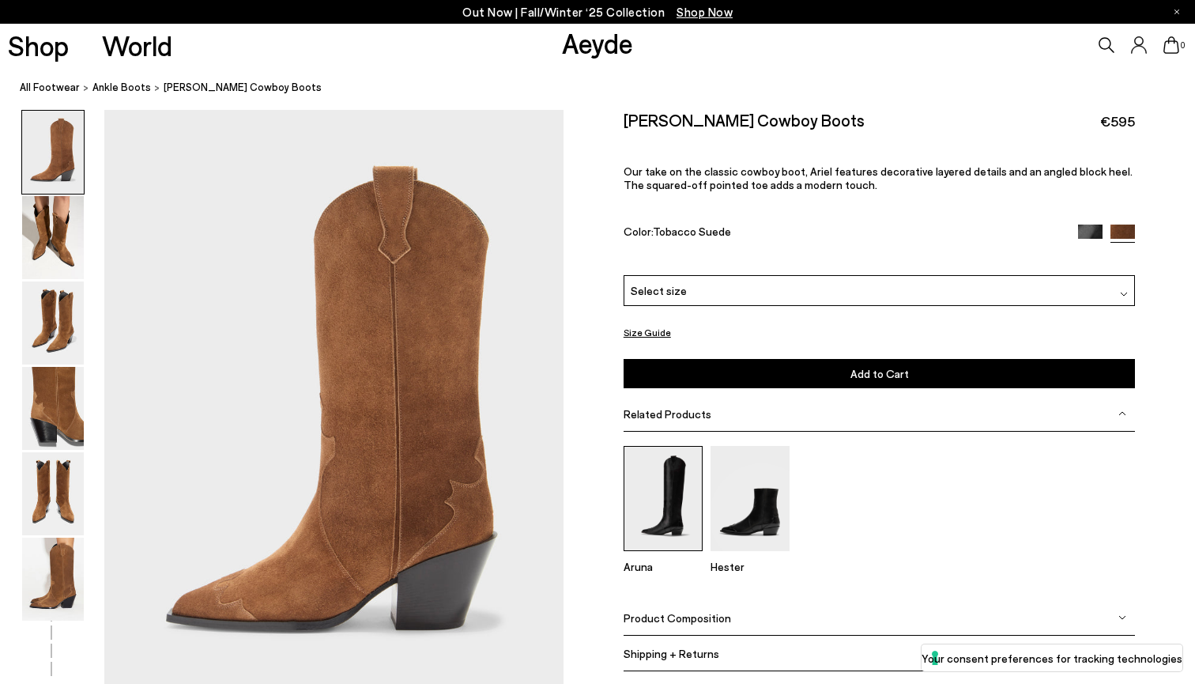
click at [666, 500] on img at bounding box center [663, 498] width 79 height 105
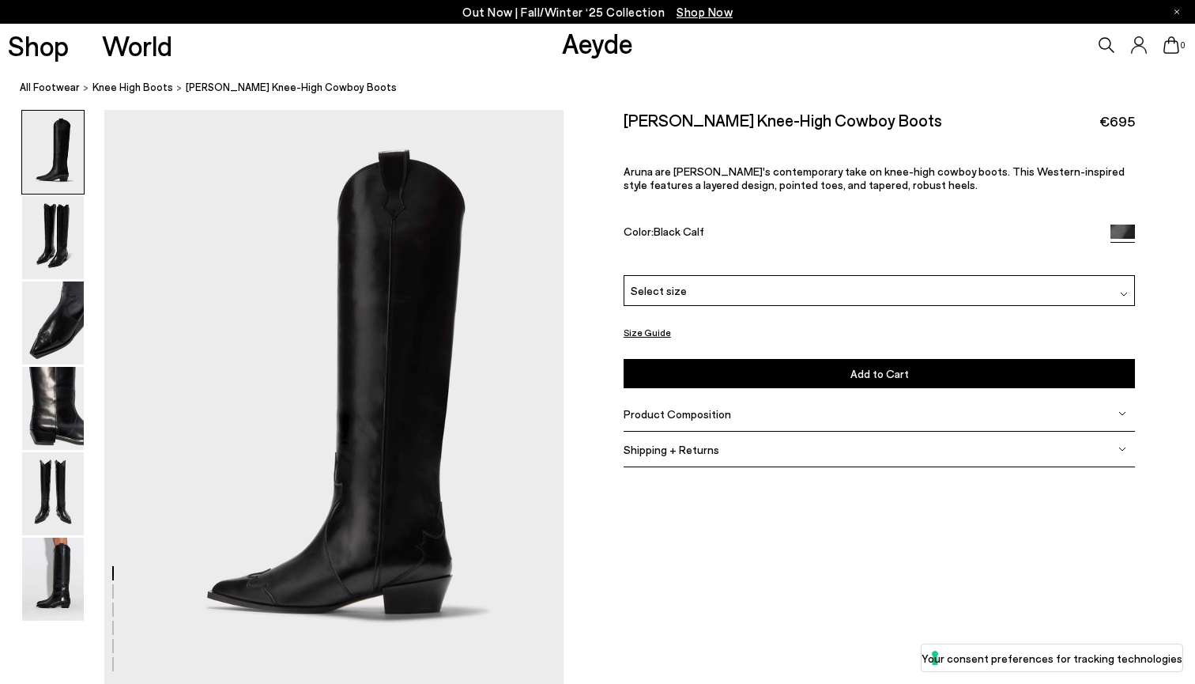
click at [697, 284] on div "Select size" at bounding box center [880, 290] width 512 height 31
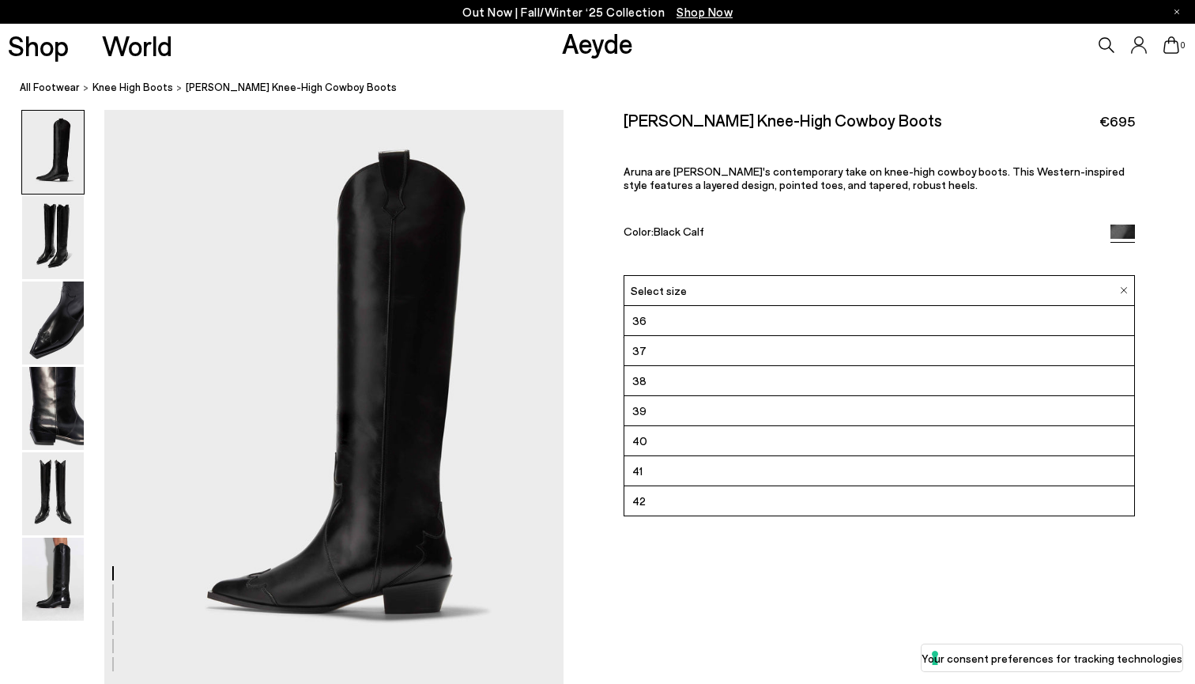
click at [651, 378] on li "38" at bounding box center [880, 381] width 511 height 30
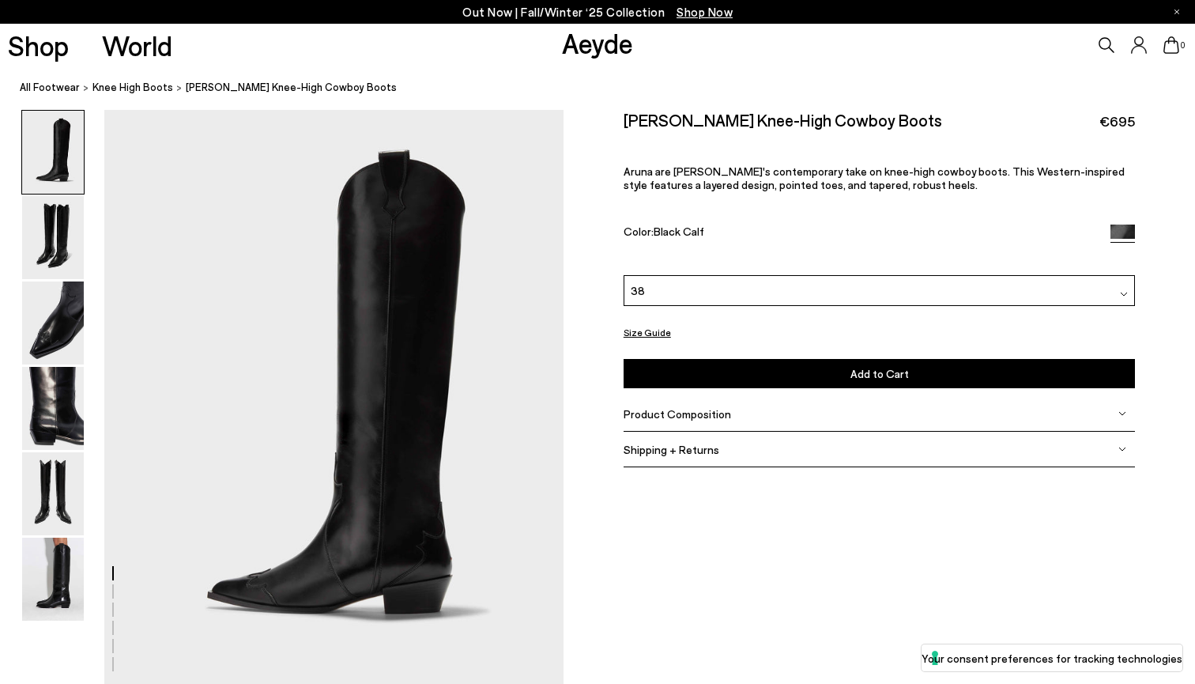
click at [636, 323] on button "Size Guide" at bounding box center [647, 333] width 47 height 20
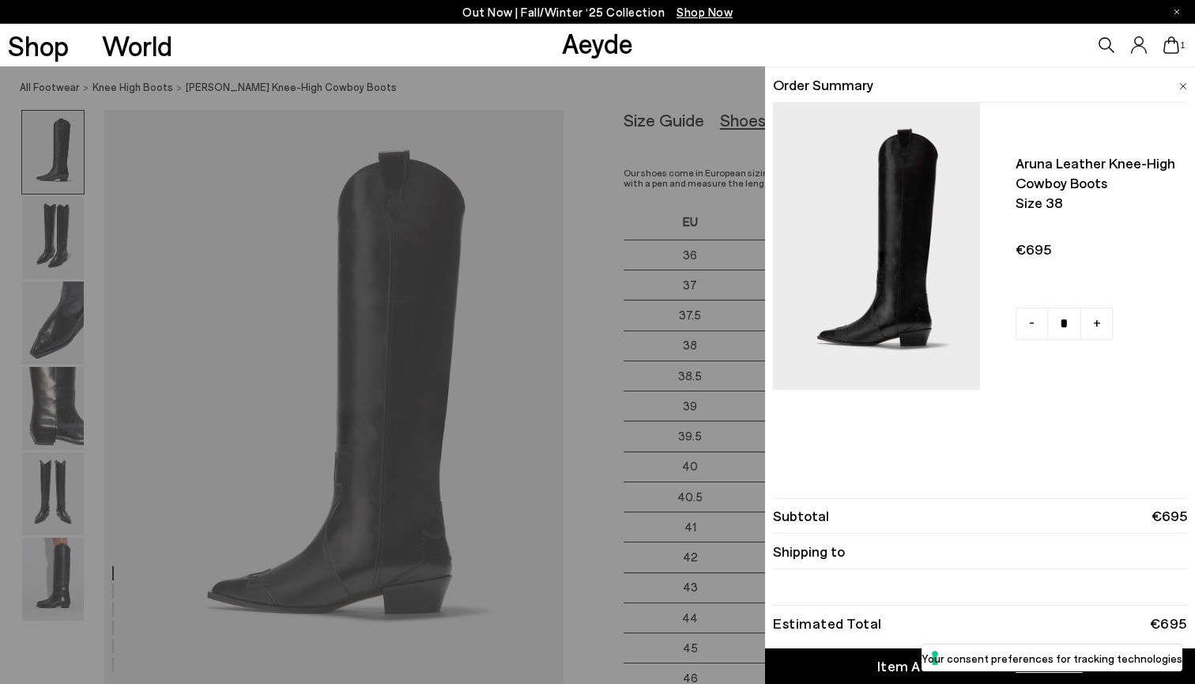
click at [1180, 81] on span at bounding box center [1184, 84] width 8 height 21
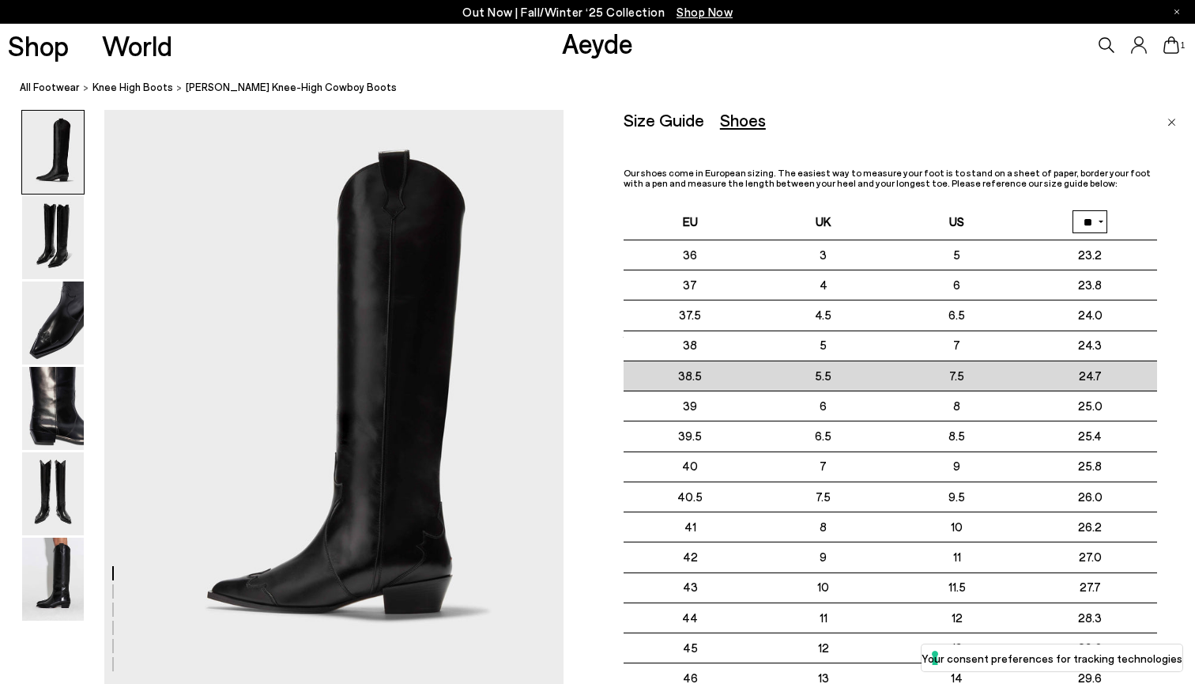
click at [963, 375] on td "7.5" at bounding box center [957, 376] width 134 height 30
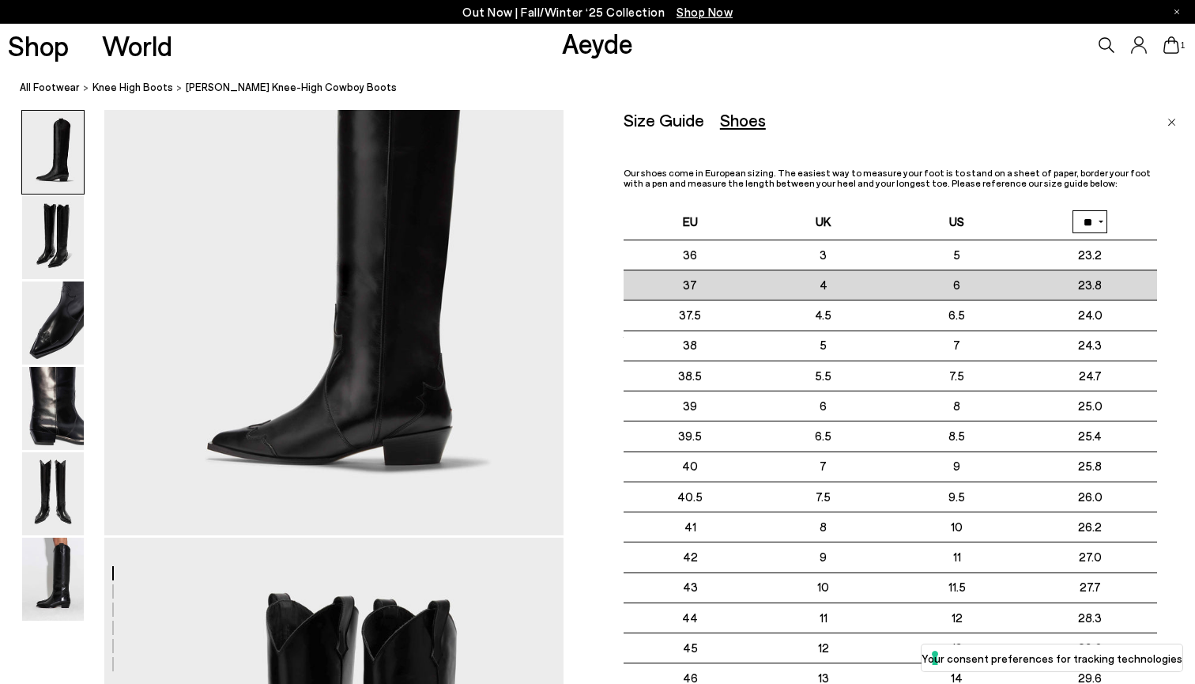
scroll to position [149, 0]
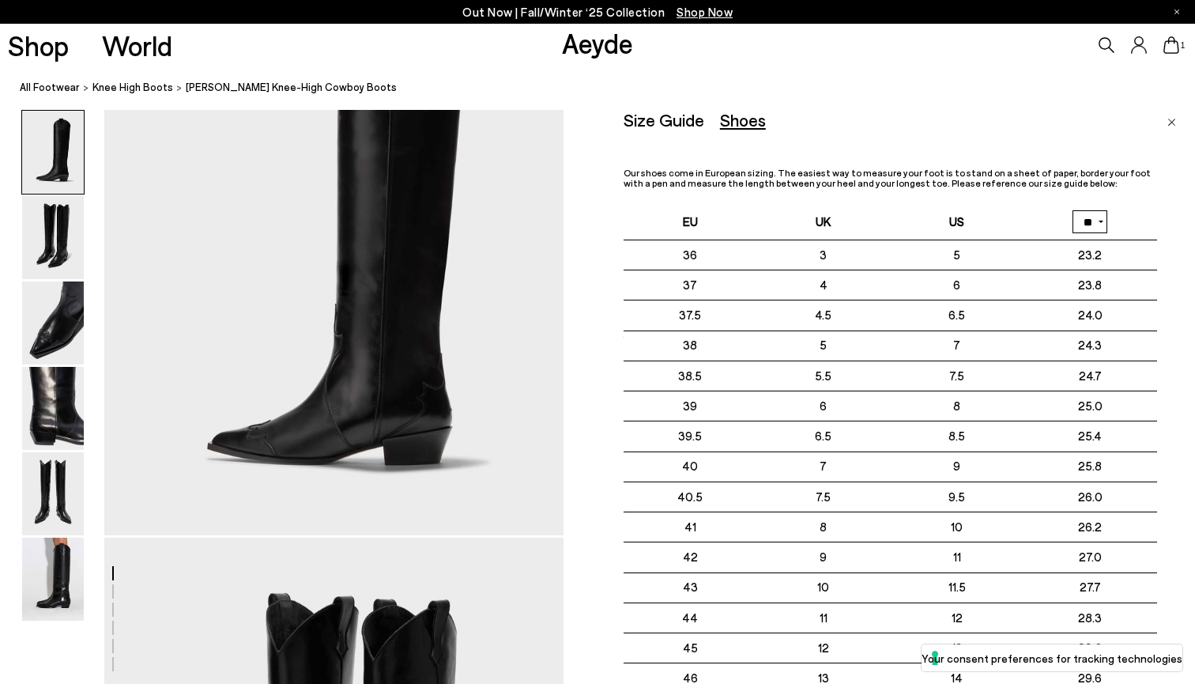
click at [1174, 123] on img "Close" at bounding box center [1172, 123] width 9 height 8
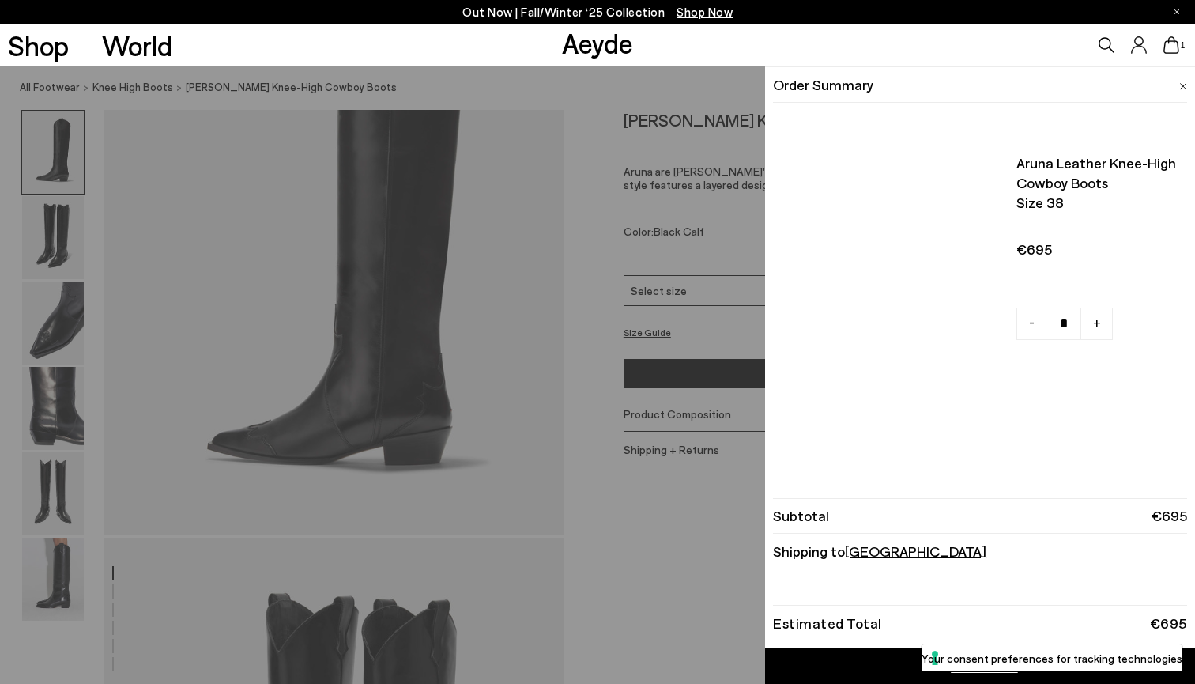
click at [1169, 43] on icon at bounding box center [1172, 44] width 16 height 17
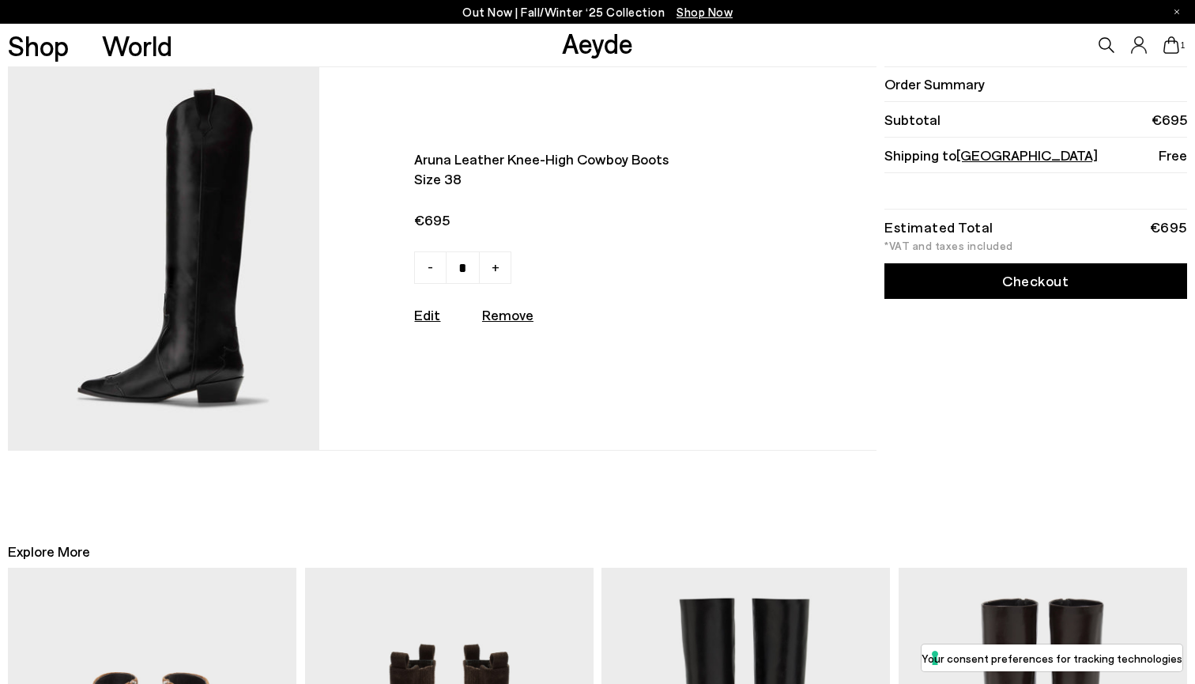
click at [978, 153] on span "[GEOGRAPHIC_DATA]" at bounding box center [1028, 154] width 142 height 17
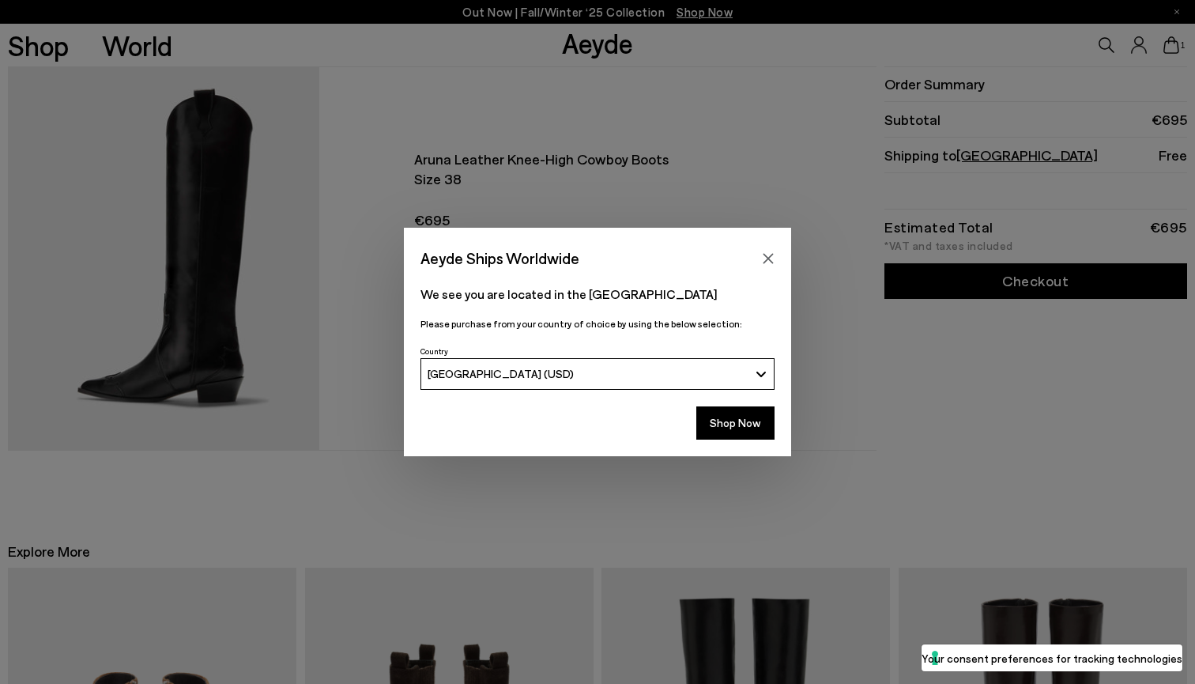
click at [674, 374] on div "[GEOGRAPHIC_DATA] (USD)" at bounding box center [589, 373] width 322 height 13
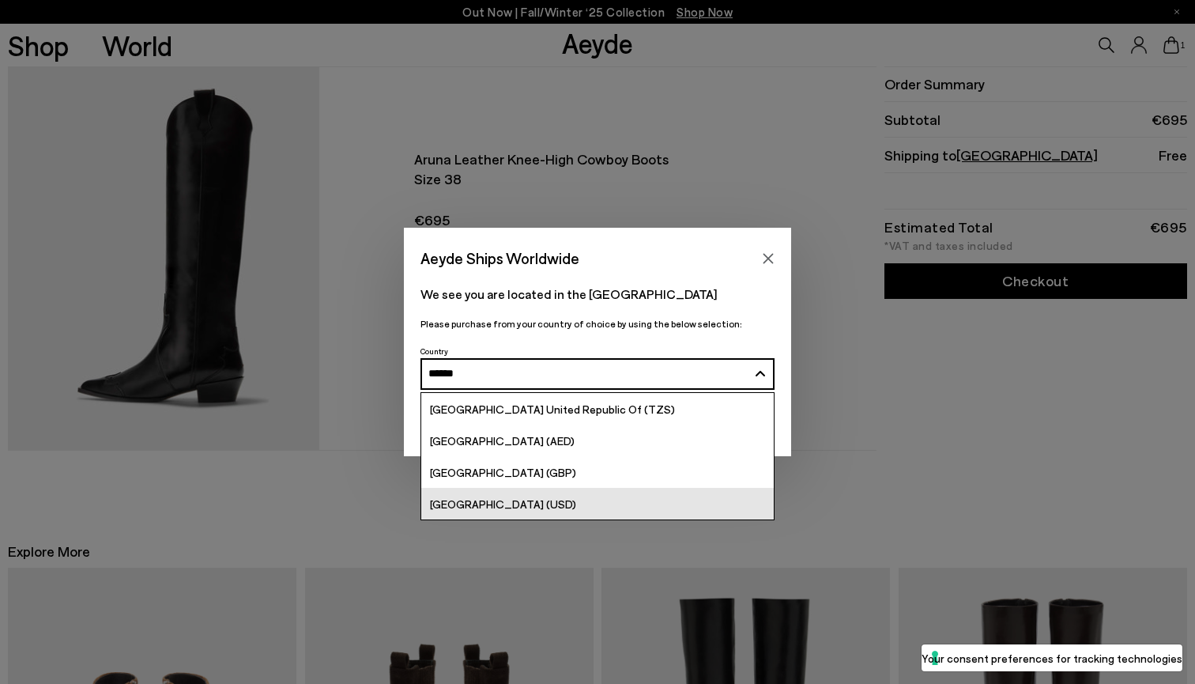
type input "******"
click at [495, 503] on span "[GEOGRAPHIC_DATA] (USD)" at bounding box center [503, 503] width 146 height 13
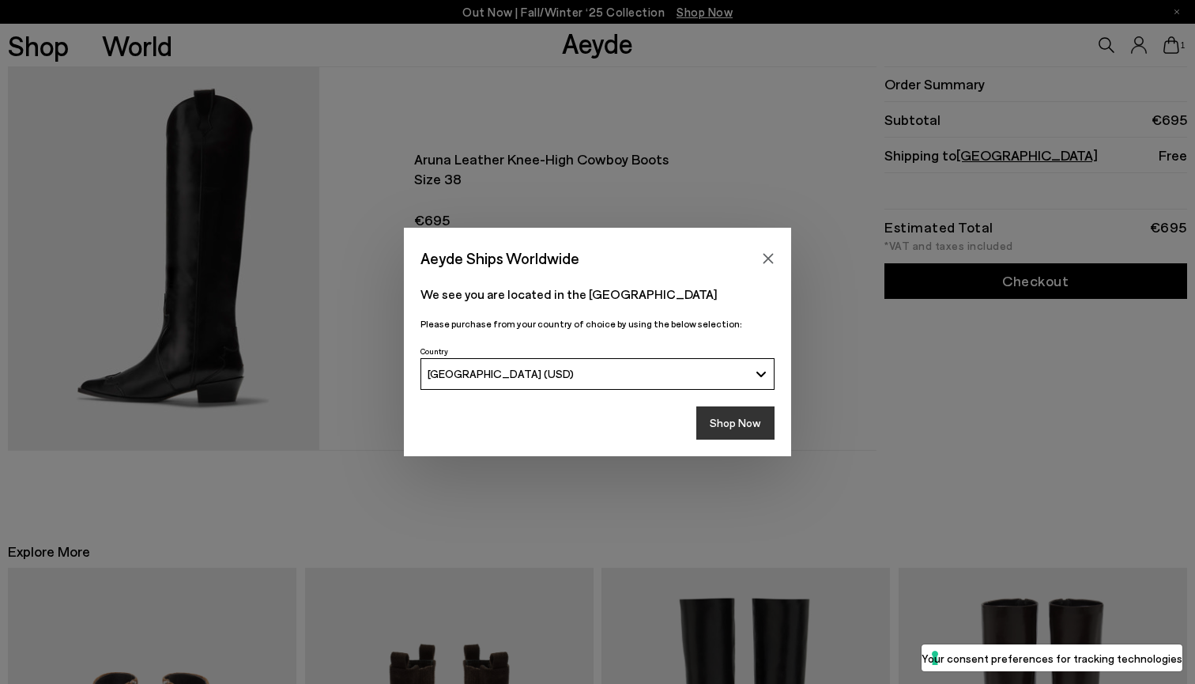
click at [726, 424] on button "Shop Now" at bounding box center [736, 422] width 78 height 33
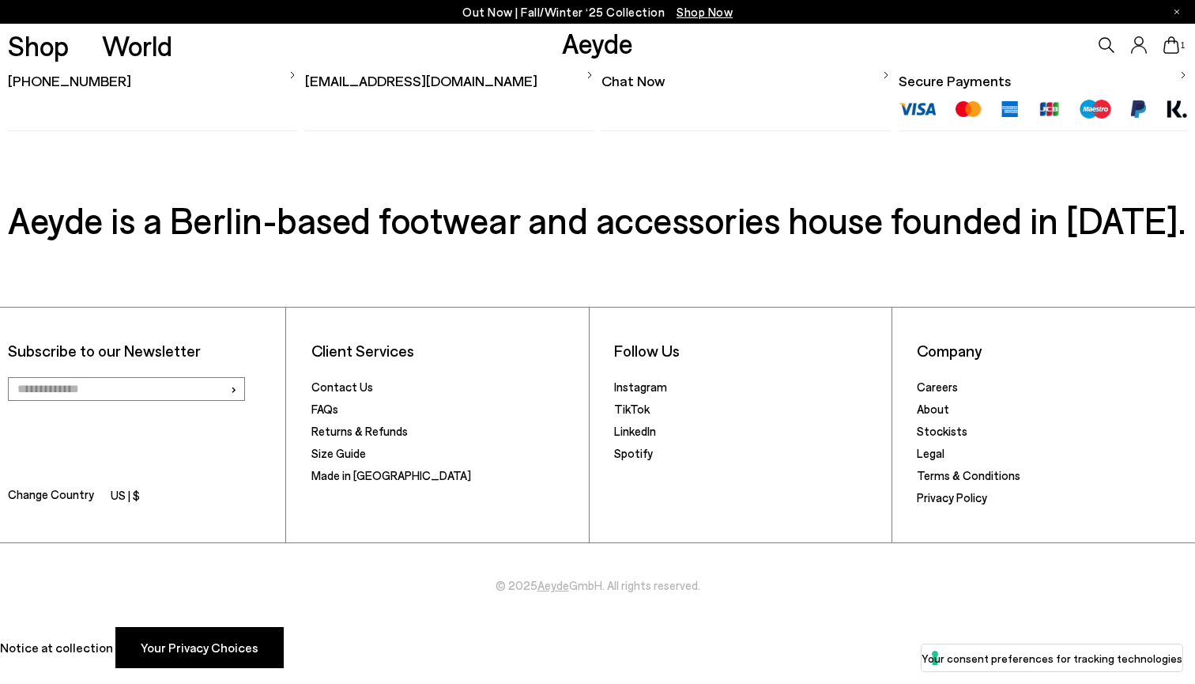
scroll to position [965, 0]
